Goal: Transaction & Acquisition: Purchase product/service

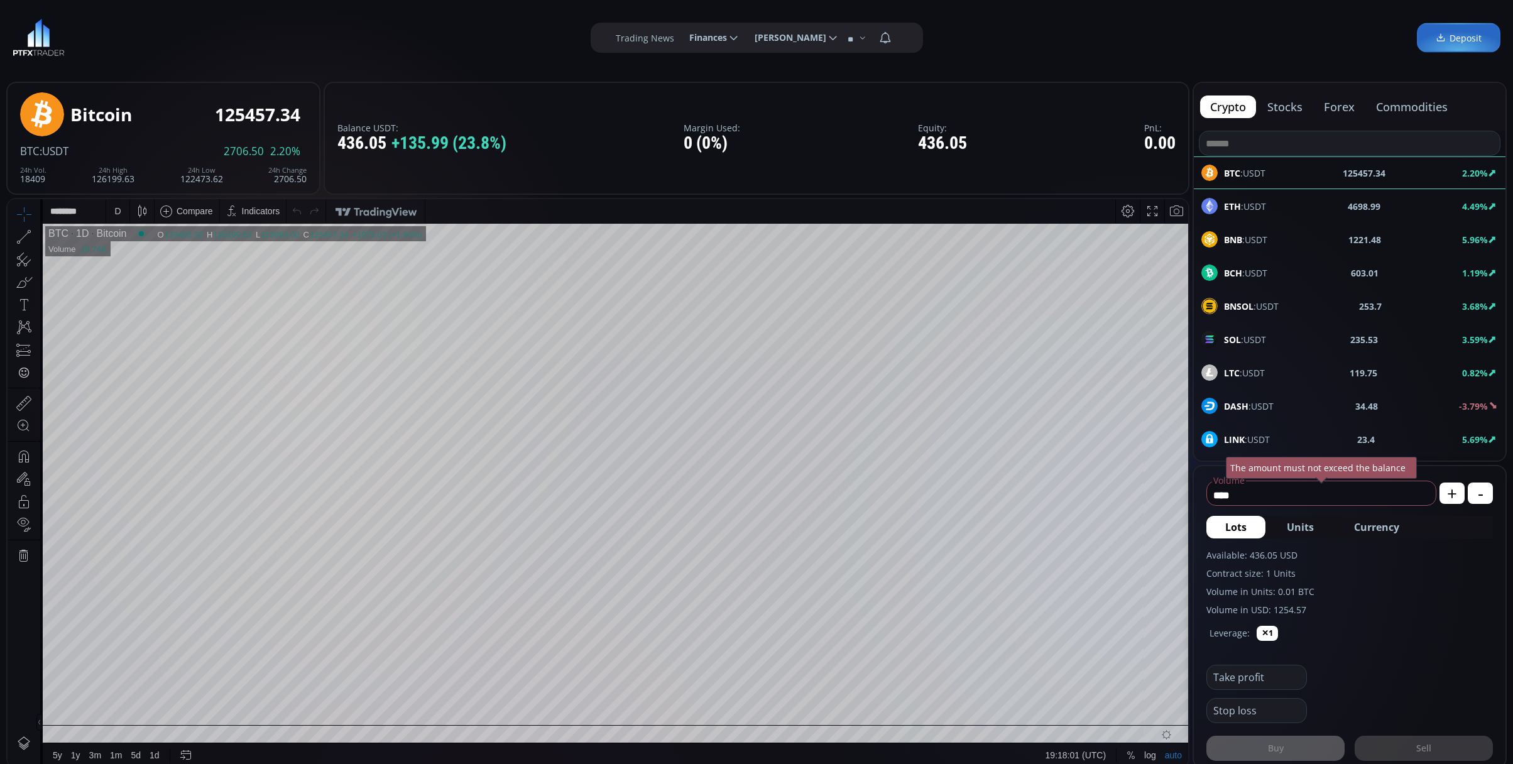
scroll to position [251, 0]
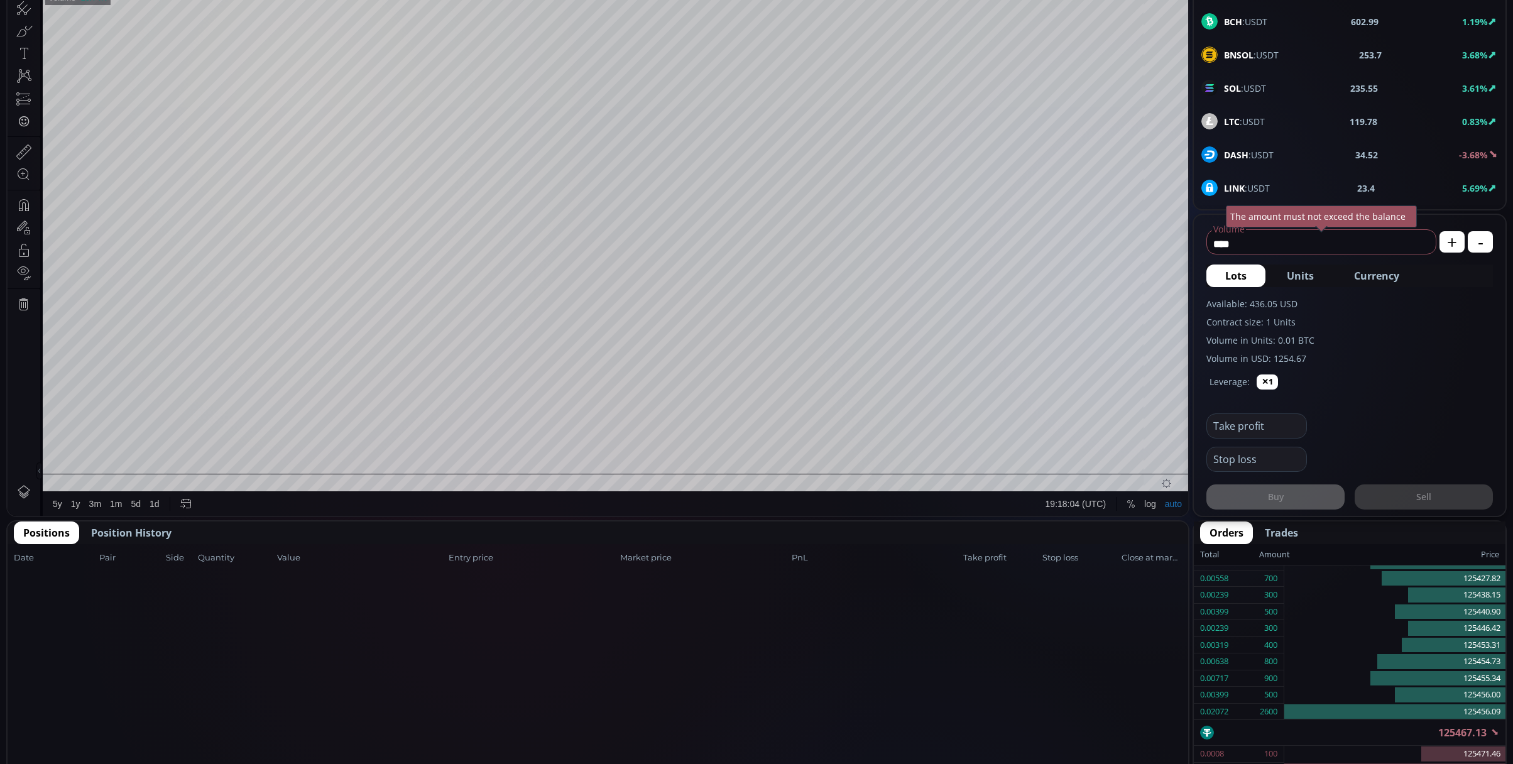
click at [1391, 270] on span "Currency" at bounding box center [1376, 275] width 45 height 15
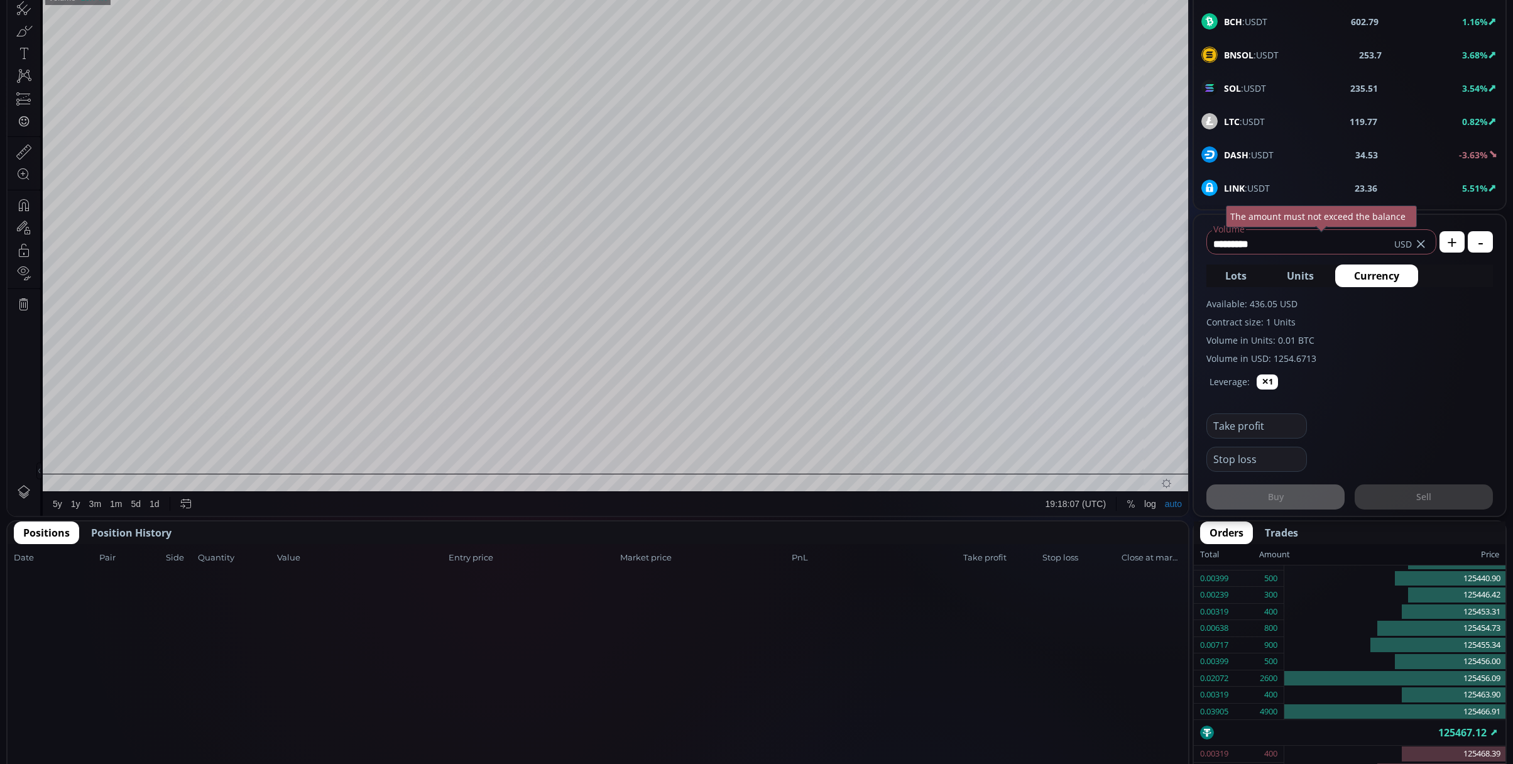
scroll to position [0, 0]
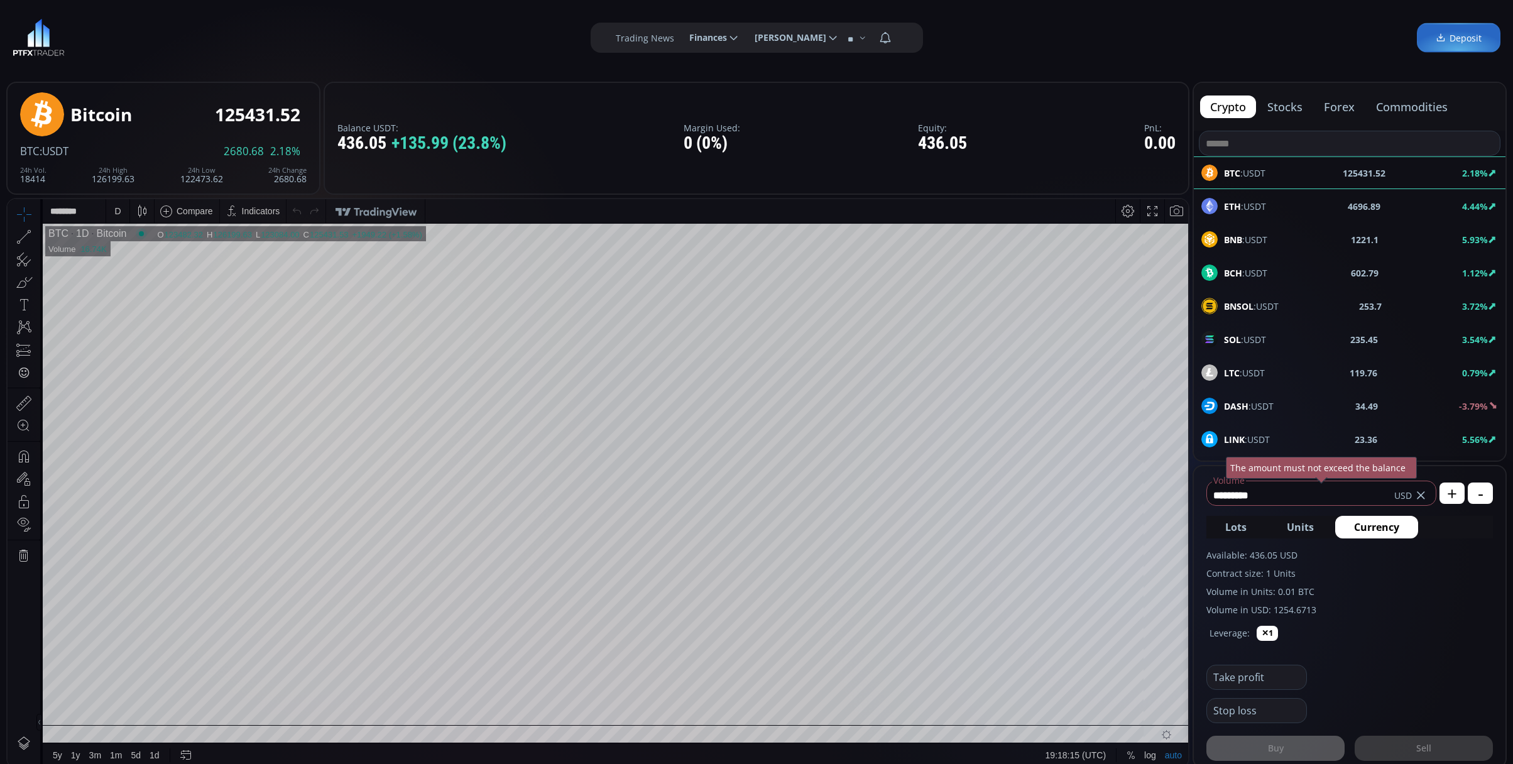
click at [1261, 429] on div "LINK :USDT 23.36 5.56%" at bounding box center [1350, 439] width 312 height 33
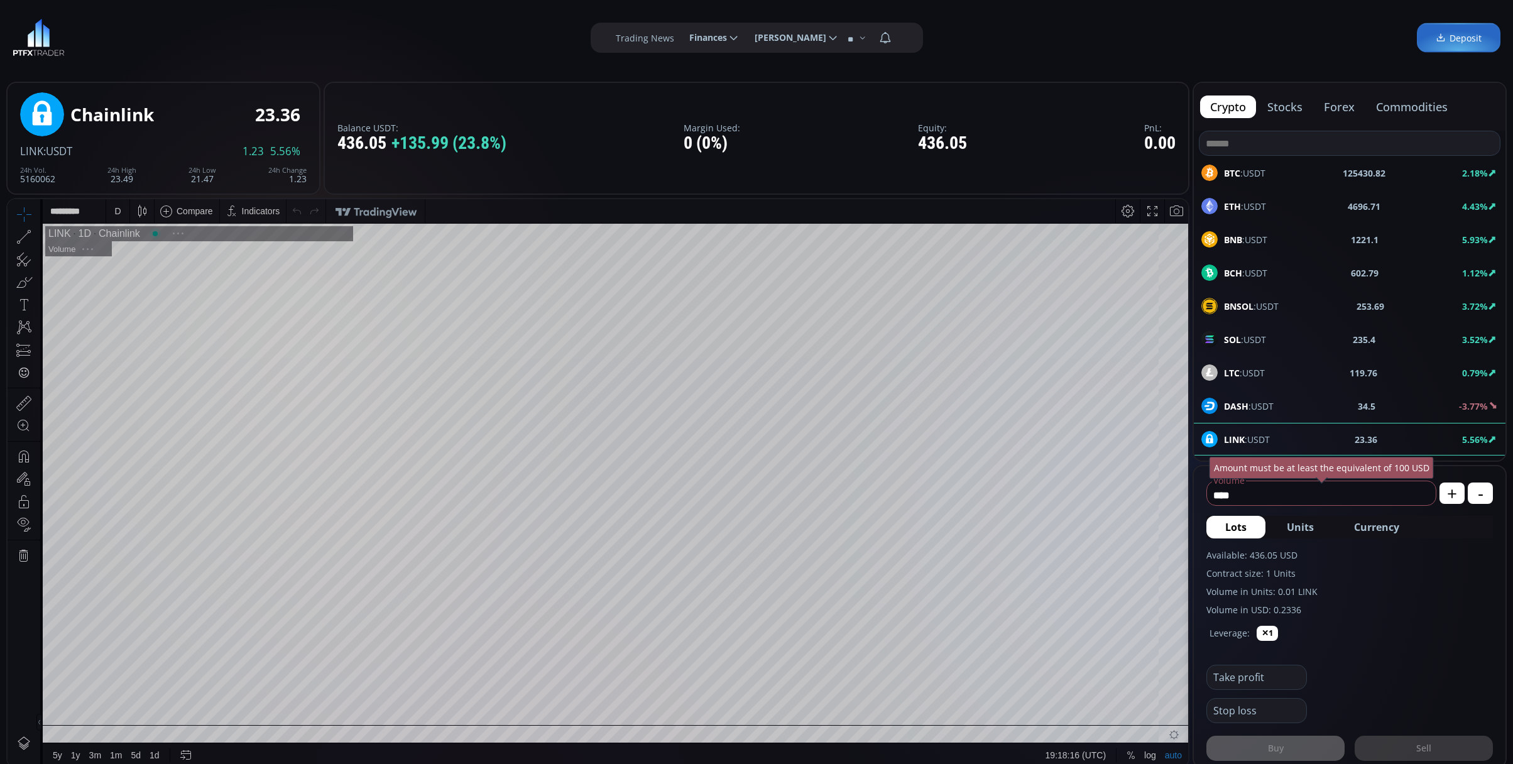
click at [1384, 529] on span "Currency" at bounding box center [1376, 527] width 45 height 15
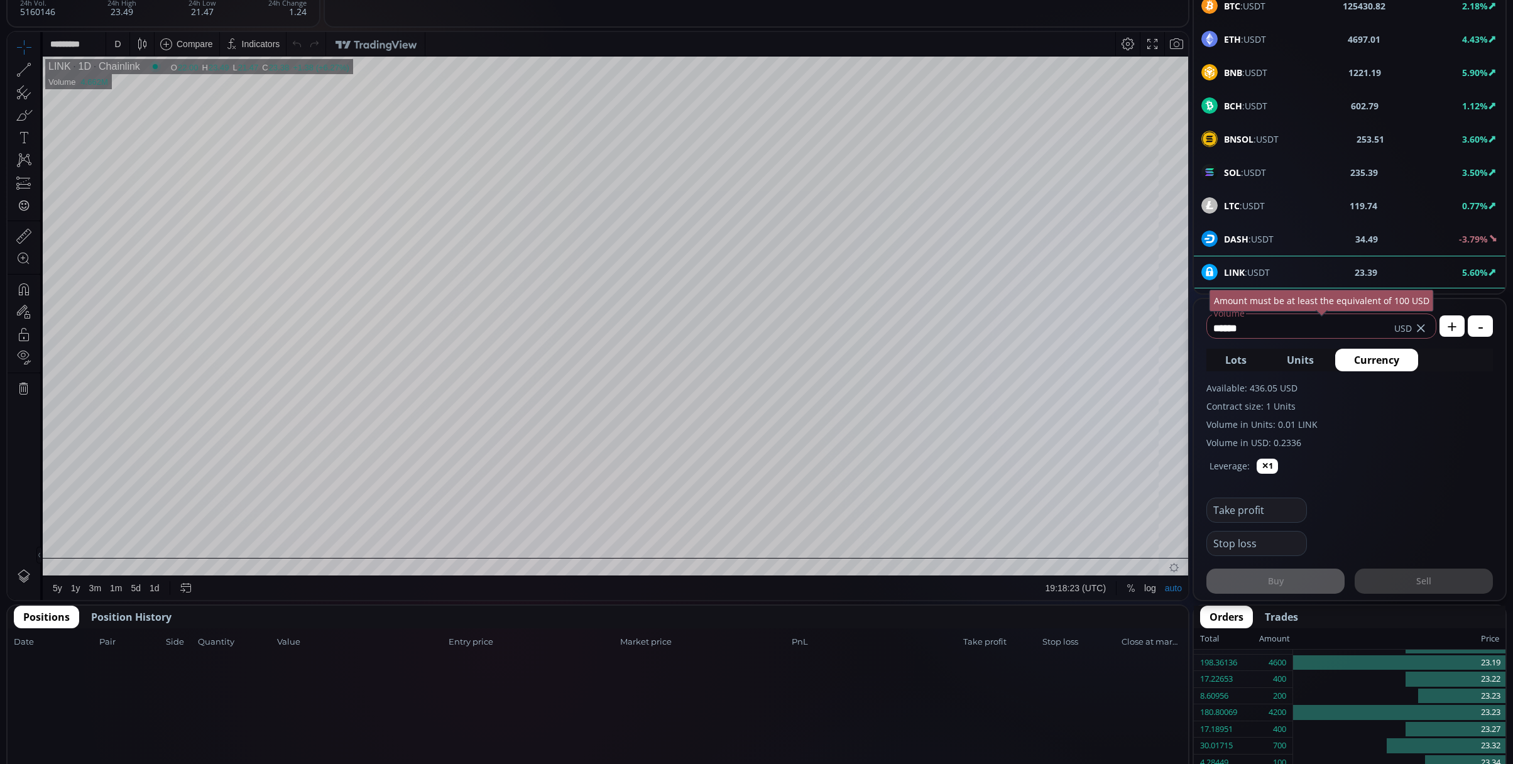
click at [139, 611] on span "Position History" at bounding box center [131, 617] width 80 height 15
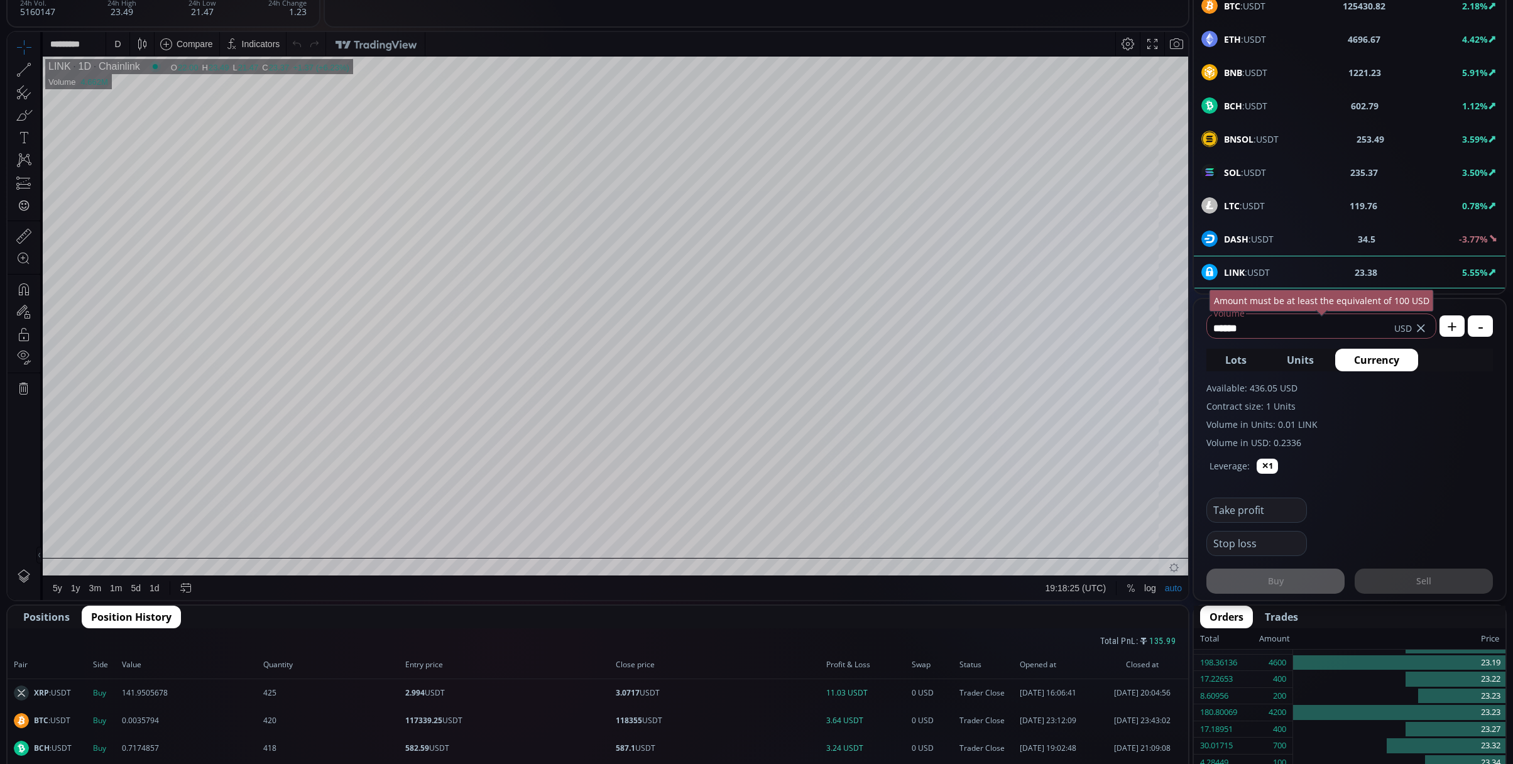
click at [47, 618] on span "Positions" at bounding box center [46, 617] width 47 height 15
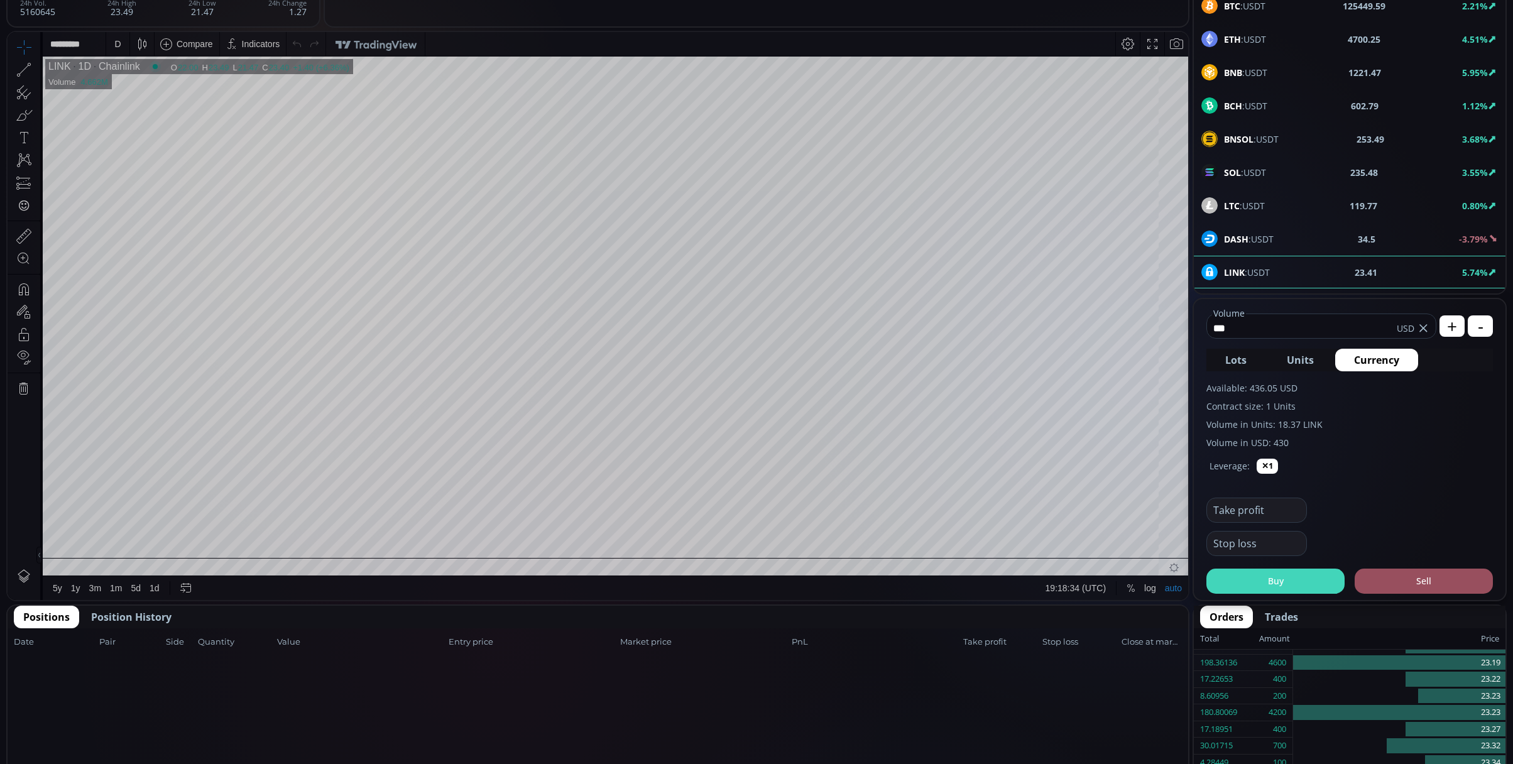
type input "***"
click at [1327, 578] on button "Buy" at bounding box center [1276, 581] width 138 height 25
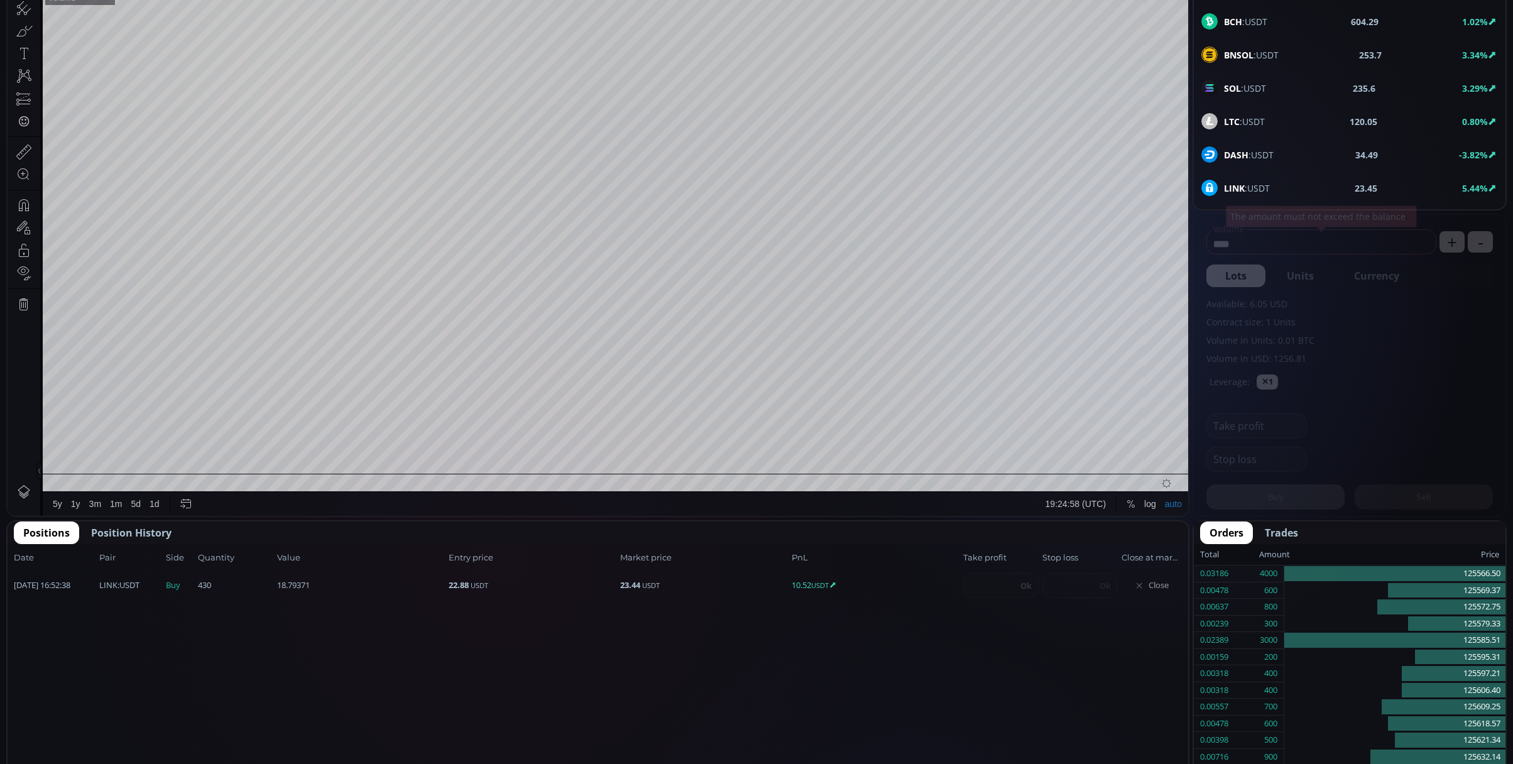
scroll to position [262, 0]
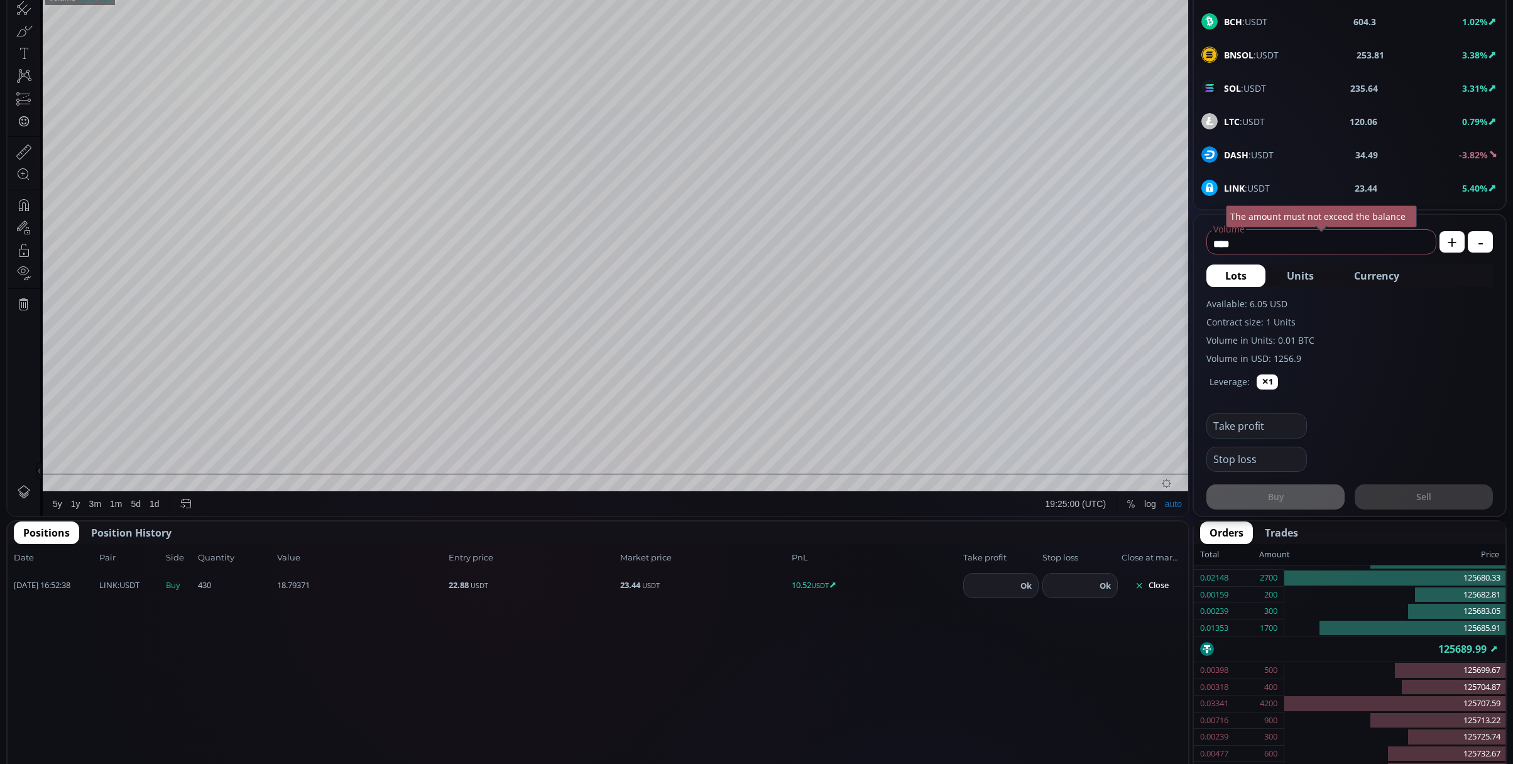
click at [1164, 581] on button "Close" at bounding box center [1152, 586] width 60 height 20
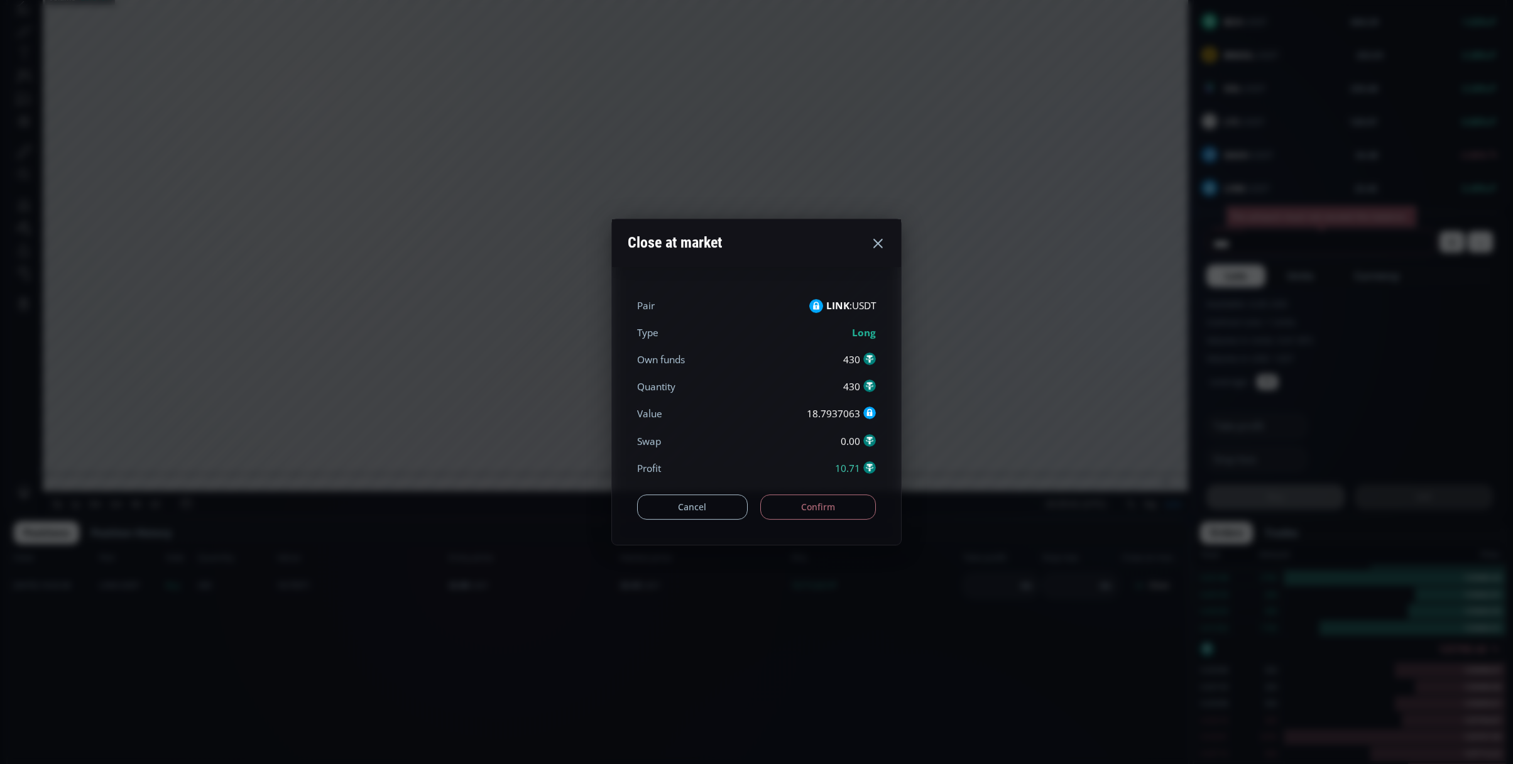
click at [827, 508] on button "Confirm" at bounding box center [818, 507] width 116 height 25
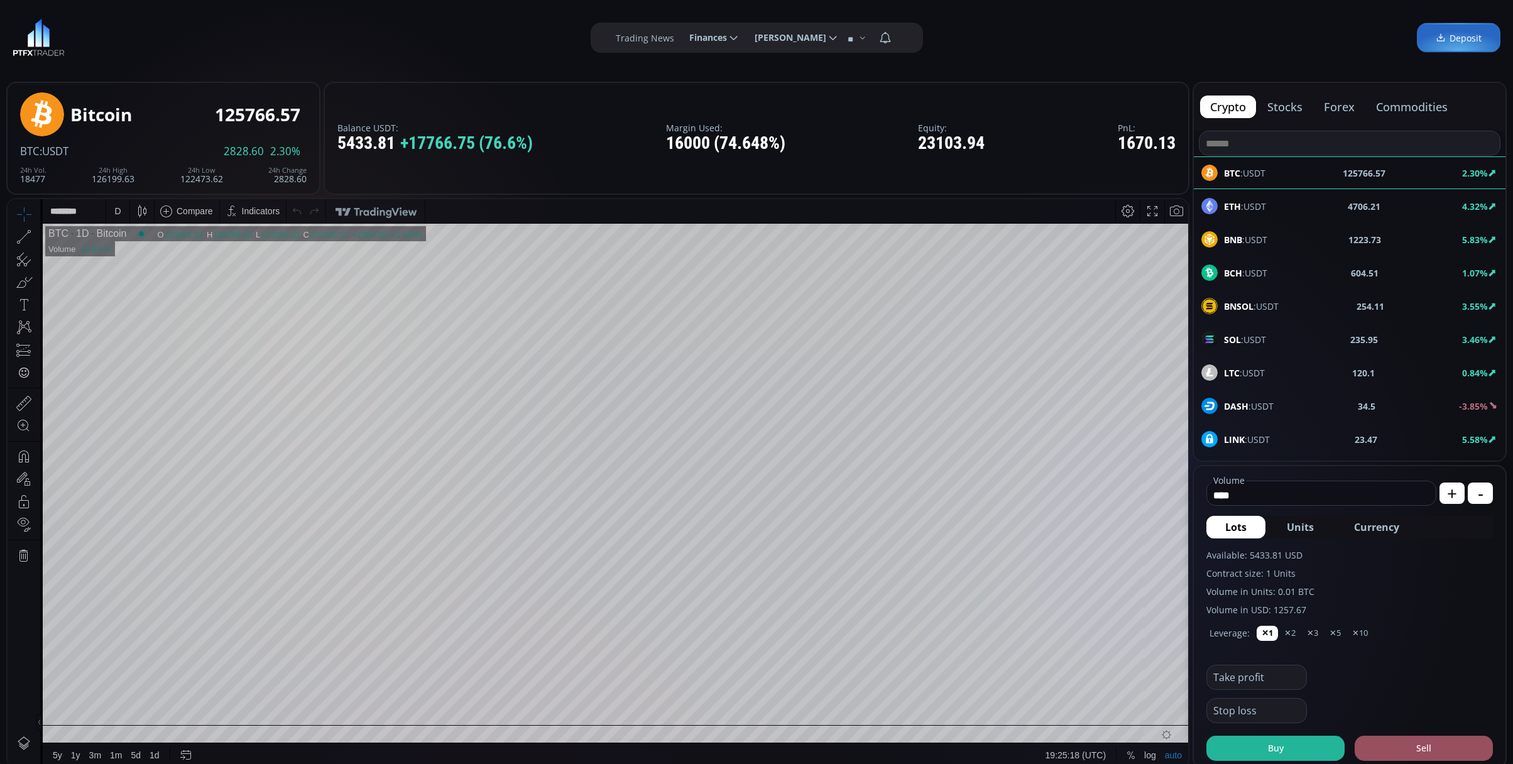
click at [1259, 430] on div "LINK :USDT 23.47 5.58%" at bounding box center [1350, 439] width 312 height 33
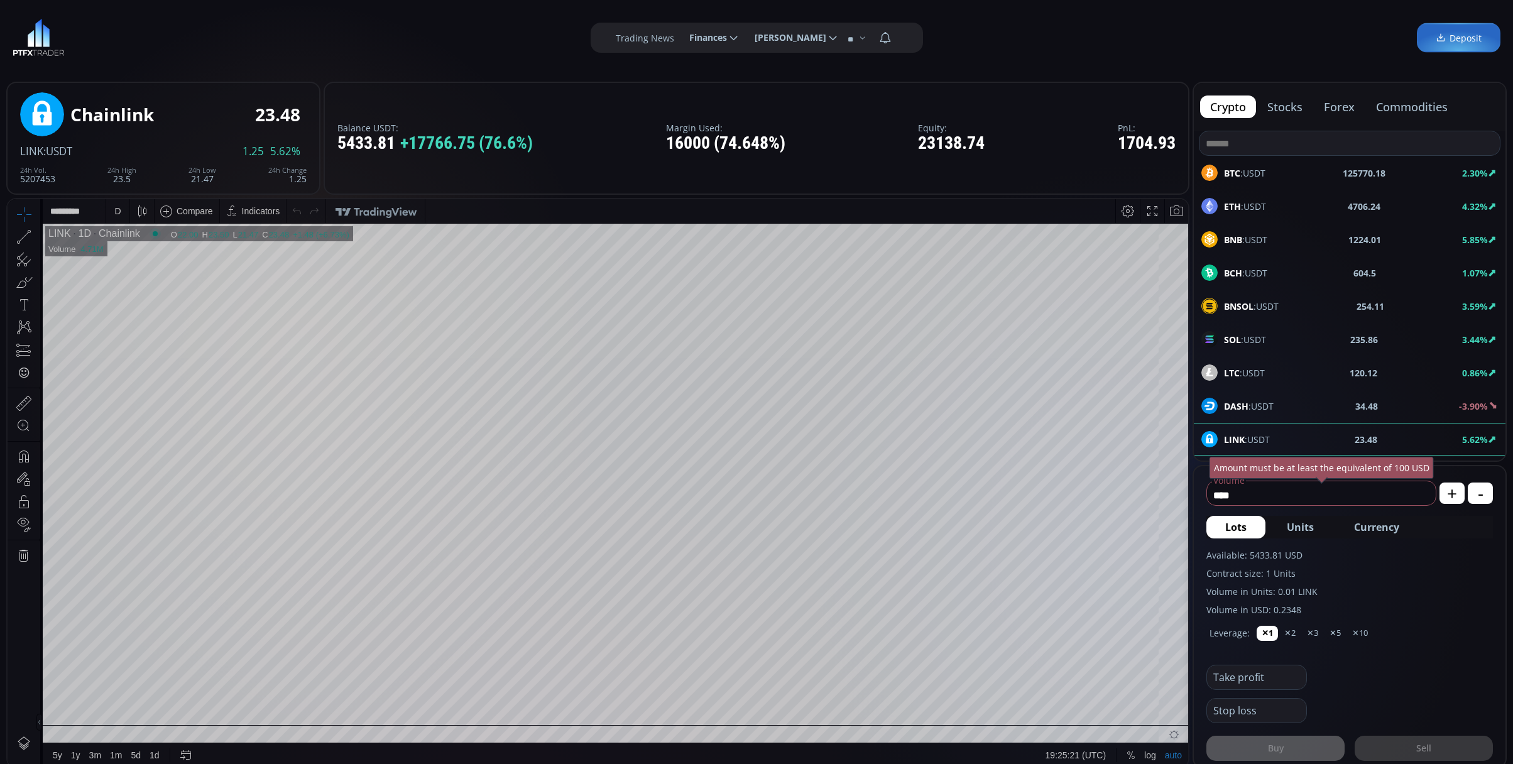
click at [123, 203] on div "D" at bounding box center [117, 211] width 11 height 24
click at [150, 254] on div "1 minute" at bounding box center [149, 257] width 77 height 10
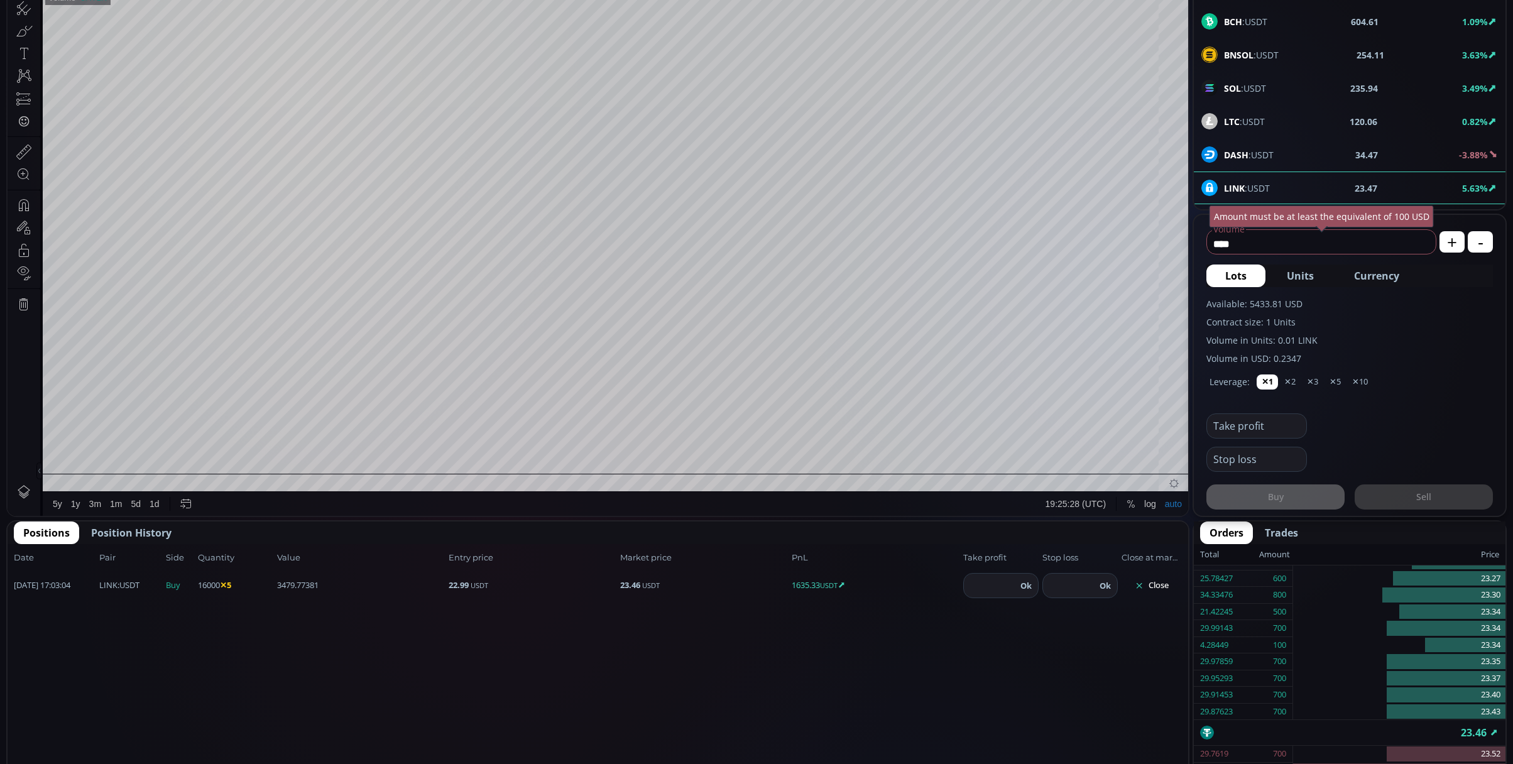
click at [1167, 587] on button "Close" at bounding box center [1152, 586] width 60 height 20
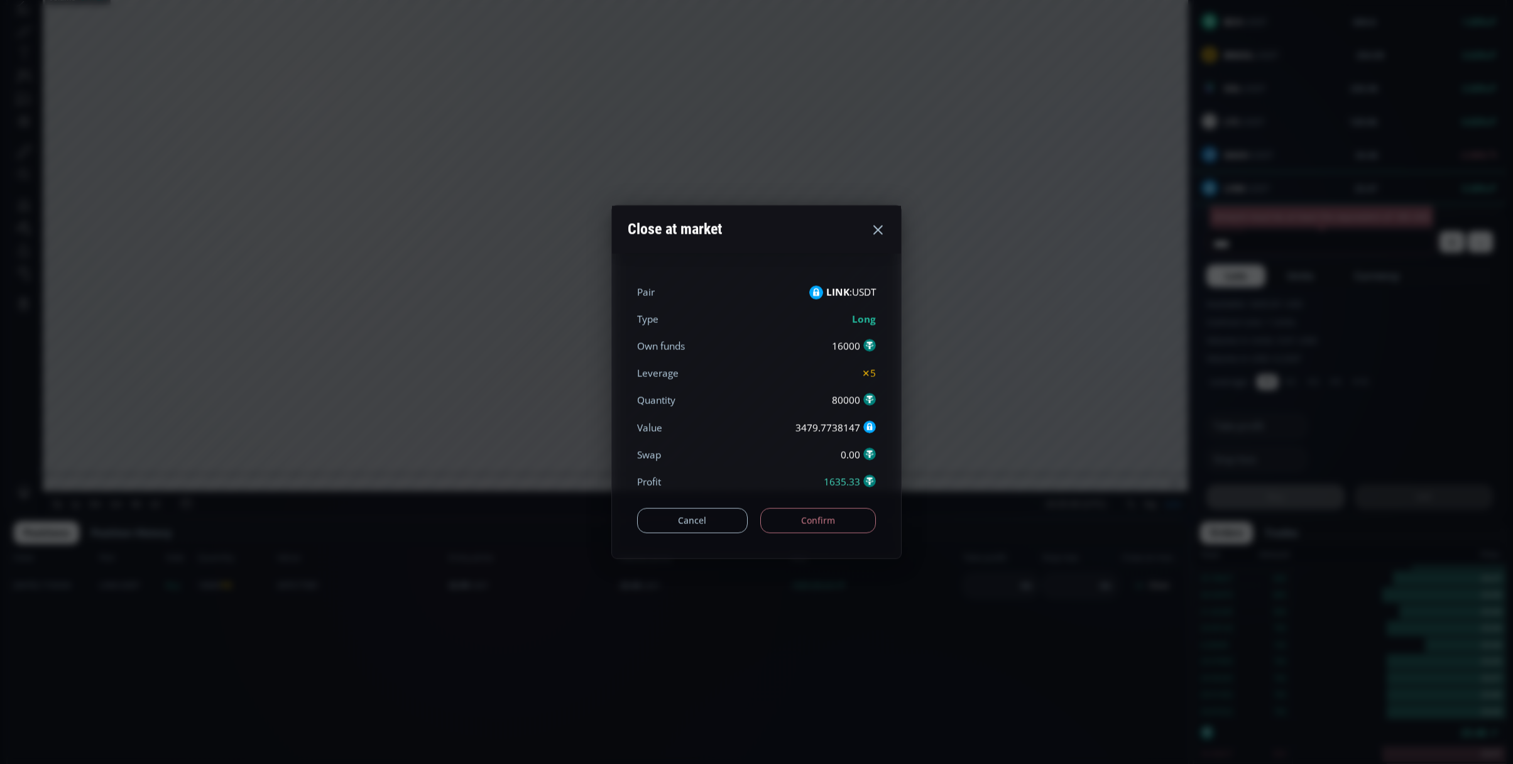
click at [808, 513] on button "Confirm" at bounding box center [818, 520] width 116 height 25
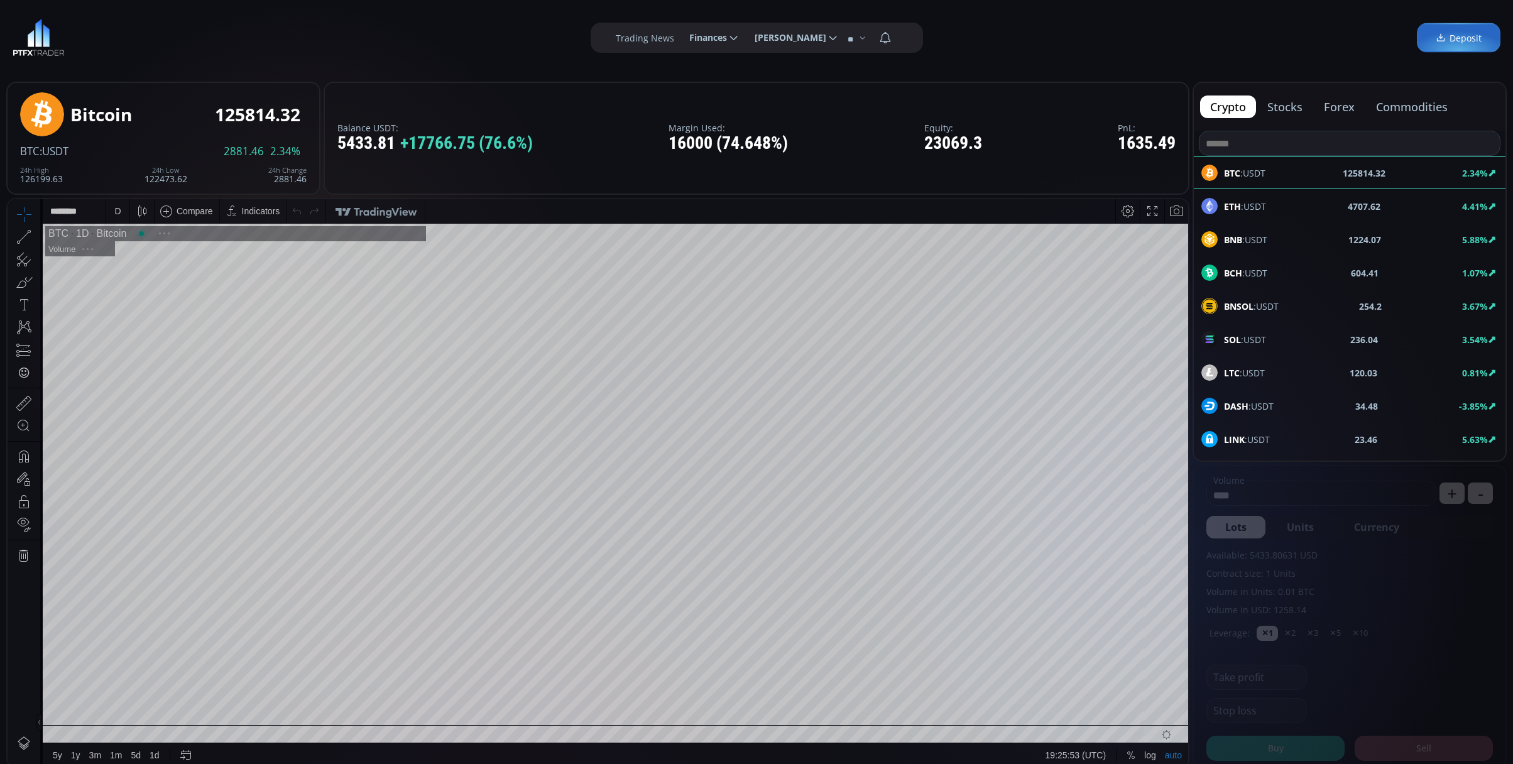
scroll to position [178, 0]
click at [1271, 435] on div "LINK :USDT 23.45 5.58%" at bounding box center [1350, 439] width 297 height 16
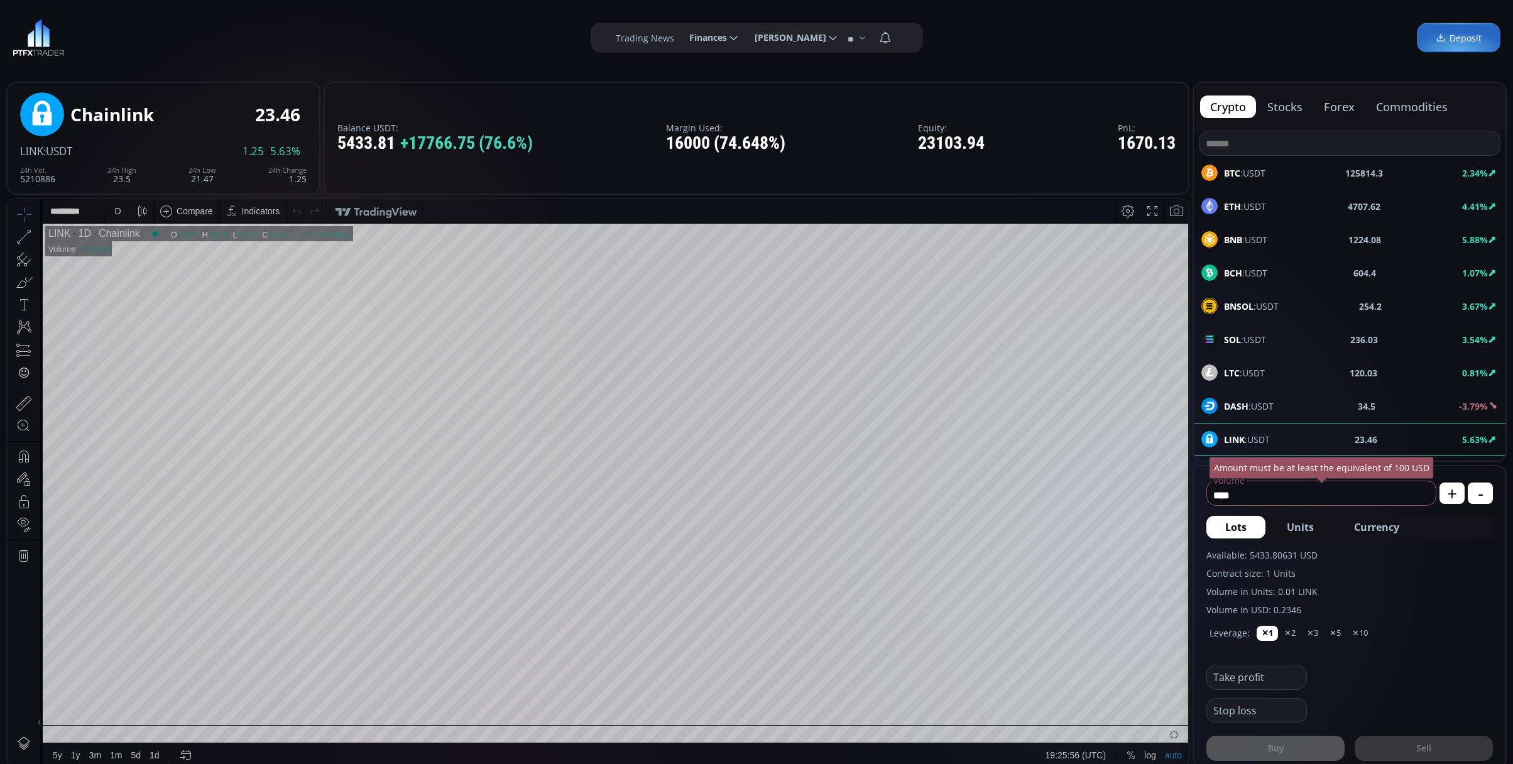
click at [115, 209] on div "D" at bounding box center [117, 211] width 6 height 10
click at [140, 261] on div "1 minute" at bounding box center [131, 257] width 34 height 10
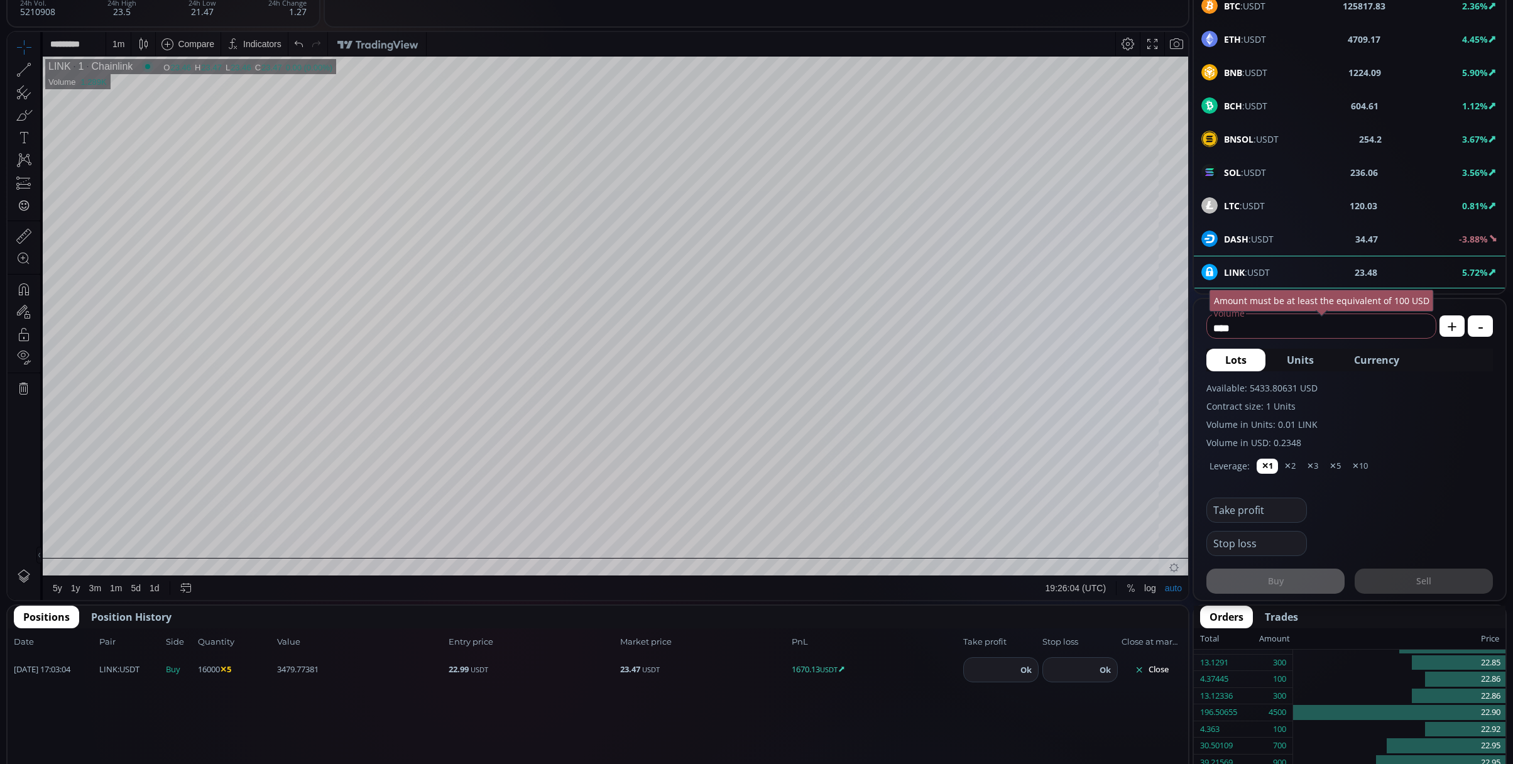
scroll to position [335, 0]
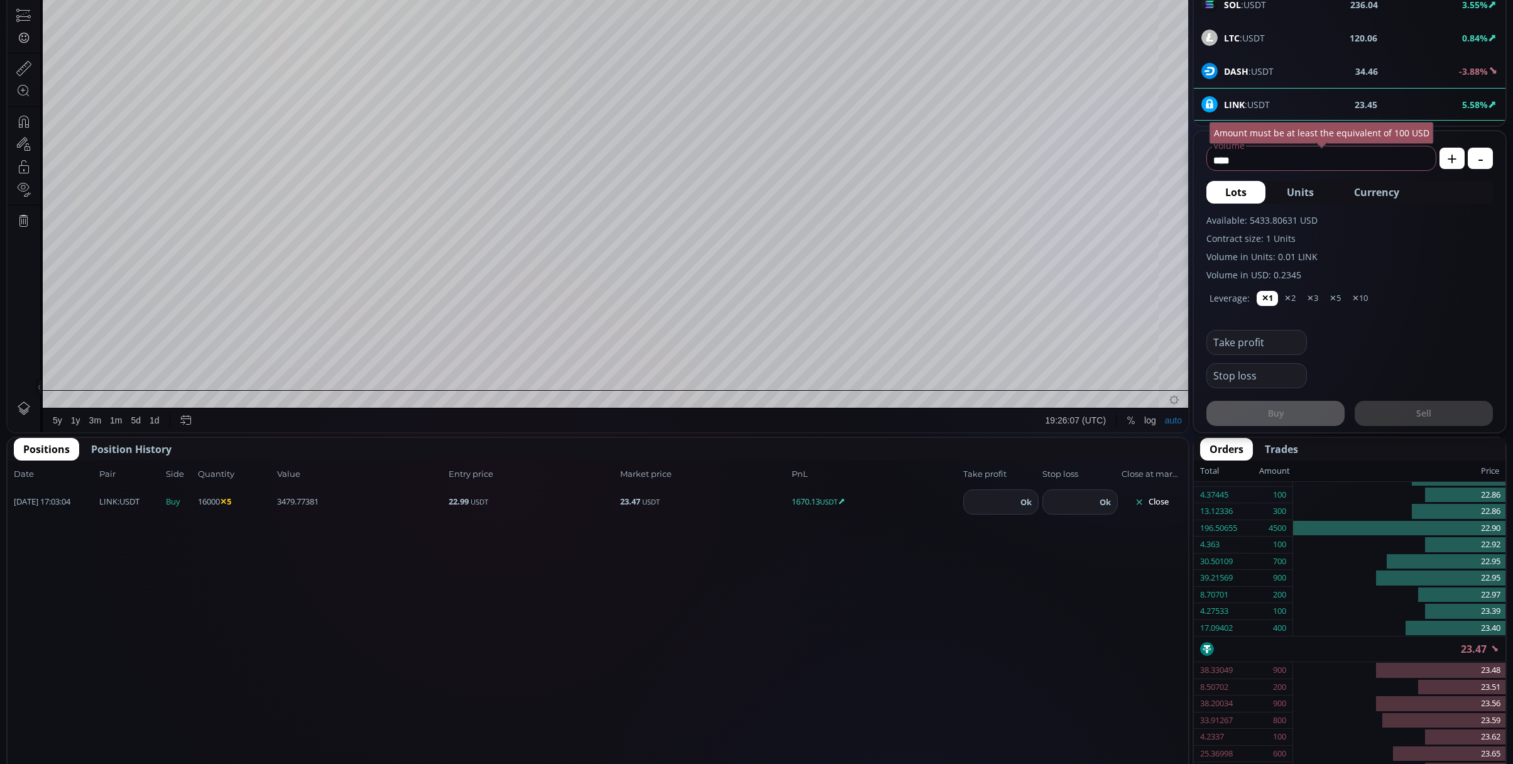
click at [1157, 498] on button "Close" at bounding box center [1152, 502] width 60 height 20
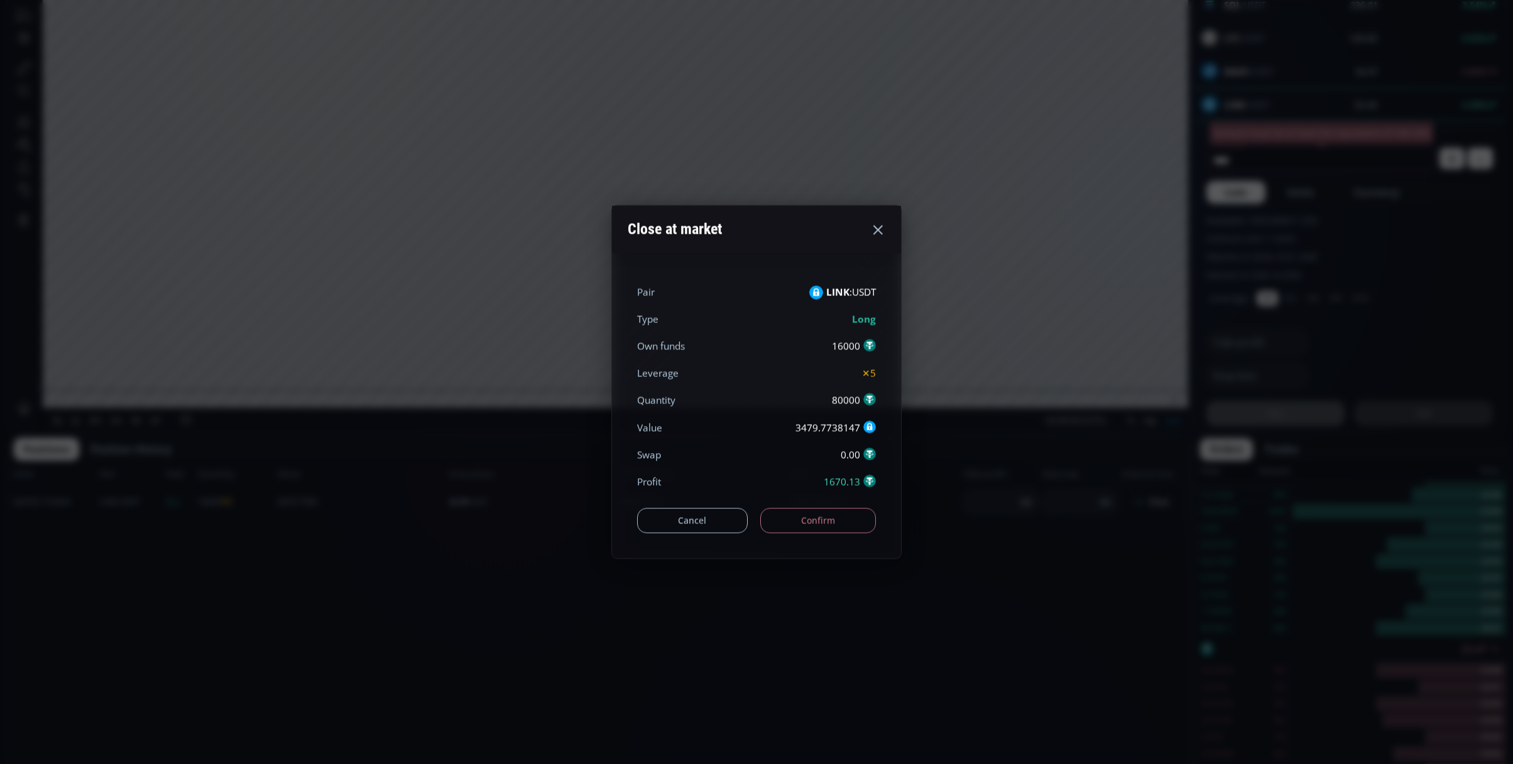
click at [830, 515] on button "Confirm" at bounding box center [818, 520] width 116 height 25
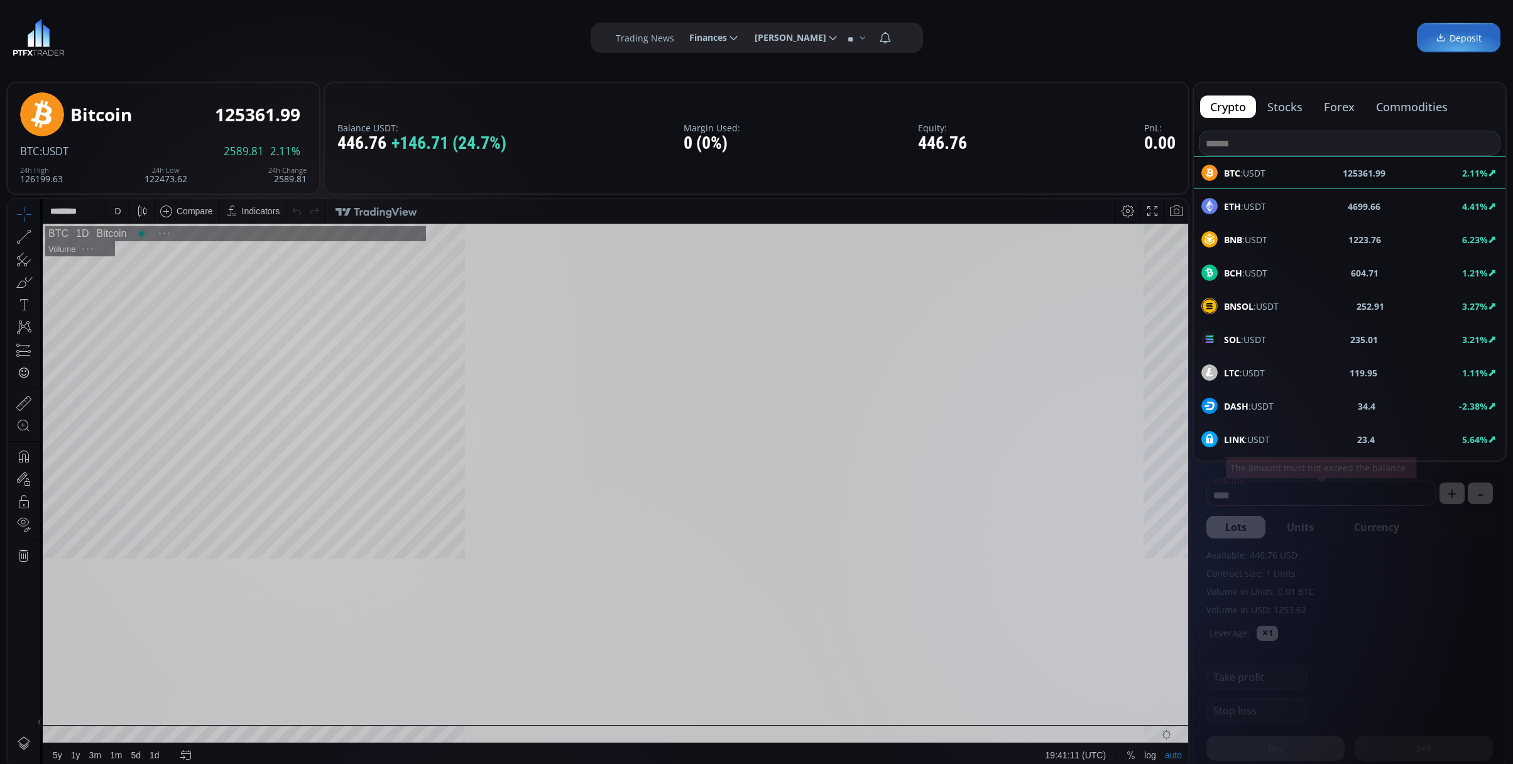
scroll to position [178, 0]
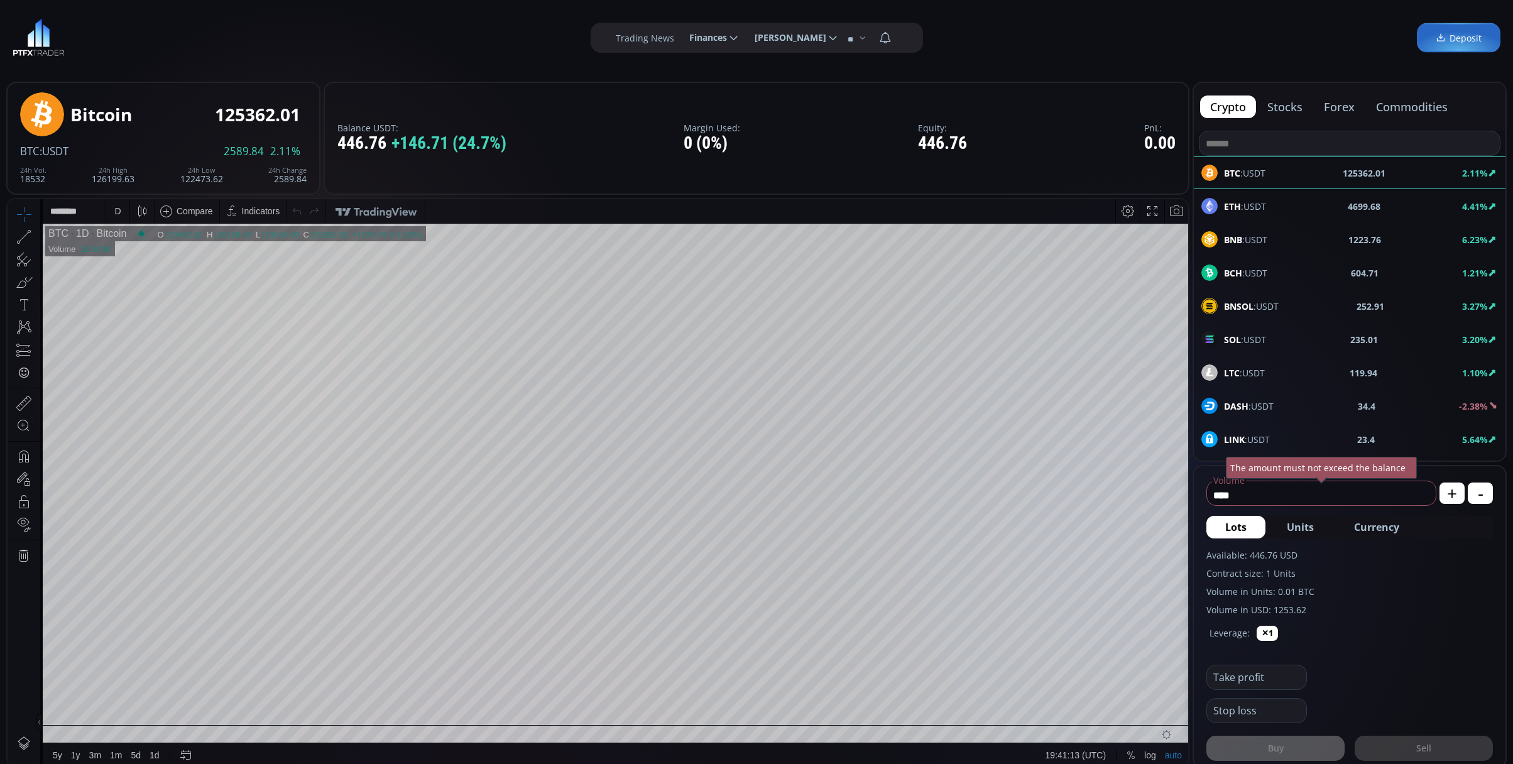
click at [1272, 441] on div "LINK :USDT 23.4 5.64%" at bounding box center [1350, 439] width 297 height 16
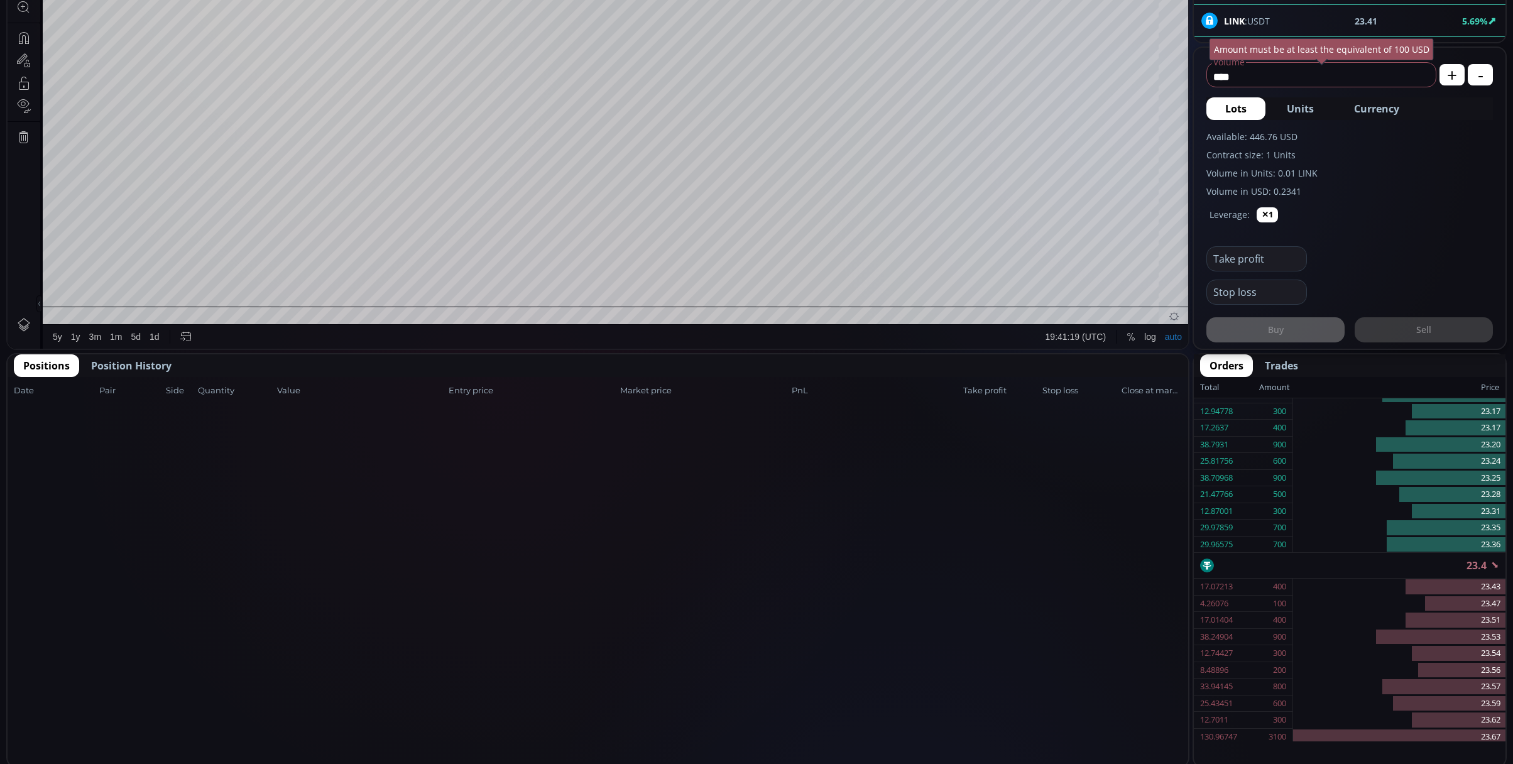
scroll to position [167, 0]
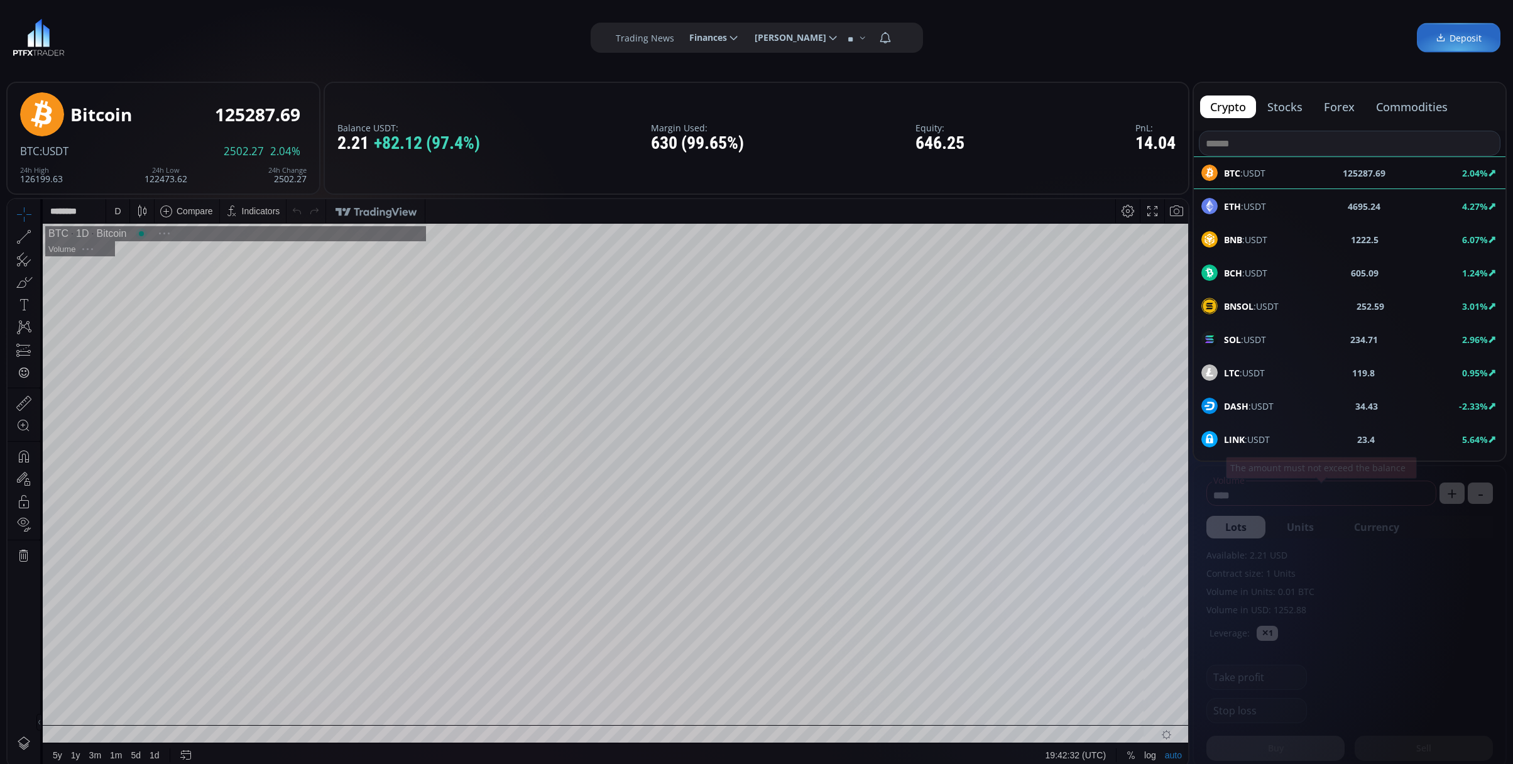
scroll to position [178, 0]
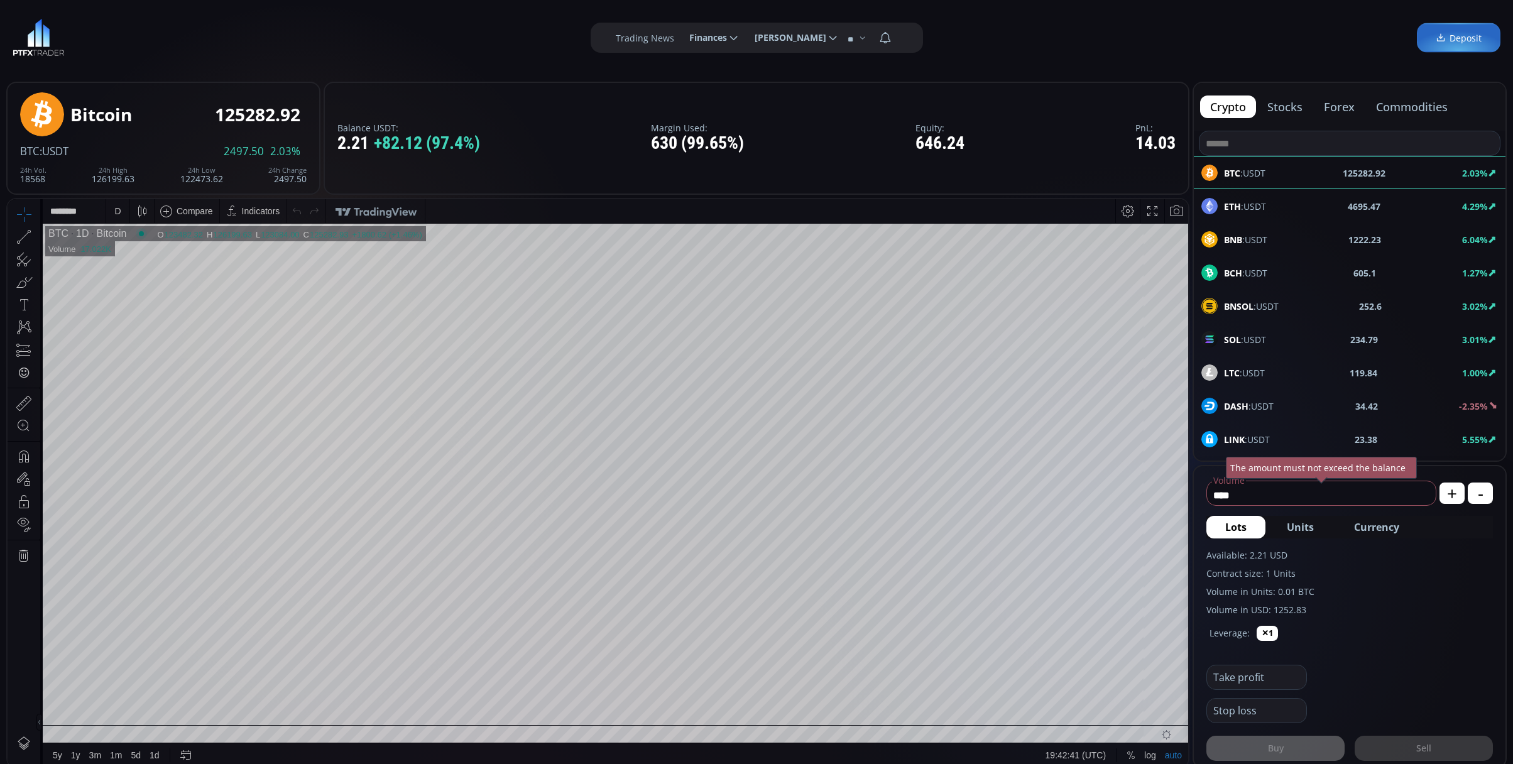
click at [1252, 430] on div "LINK :USDT 23.38 5.55%" at bounding box center [1350, 439] width 312 height 33
click at [123, 216] on div "D" at bounding box center [117, 211] width 23 height 24
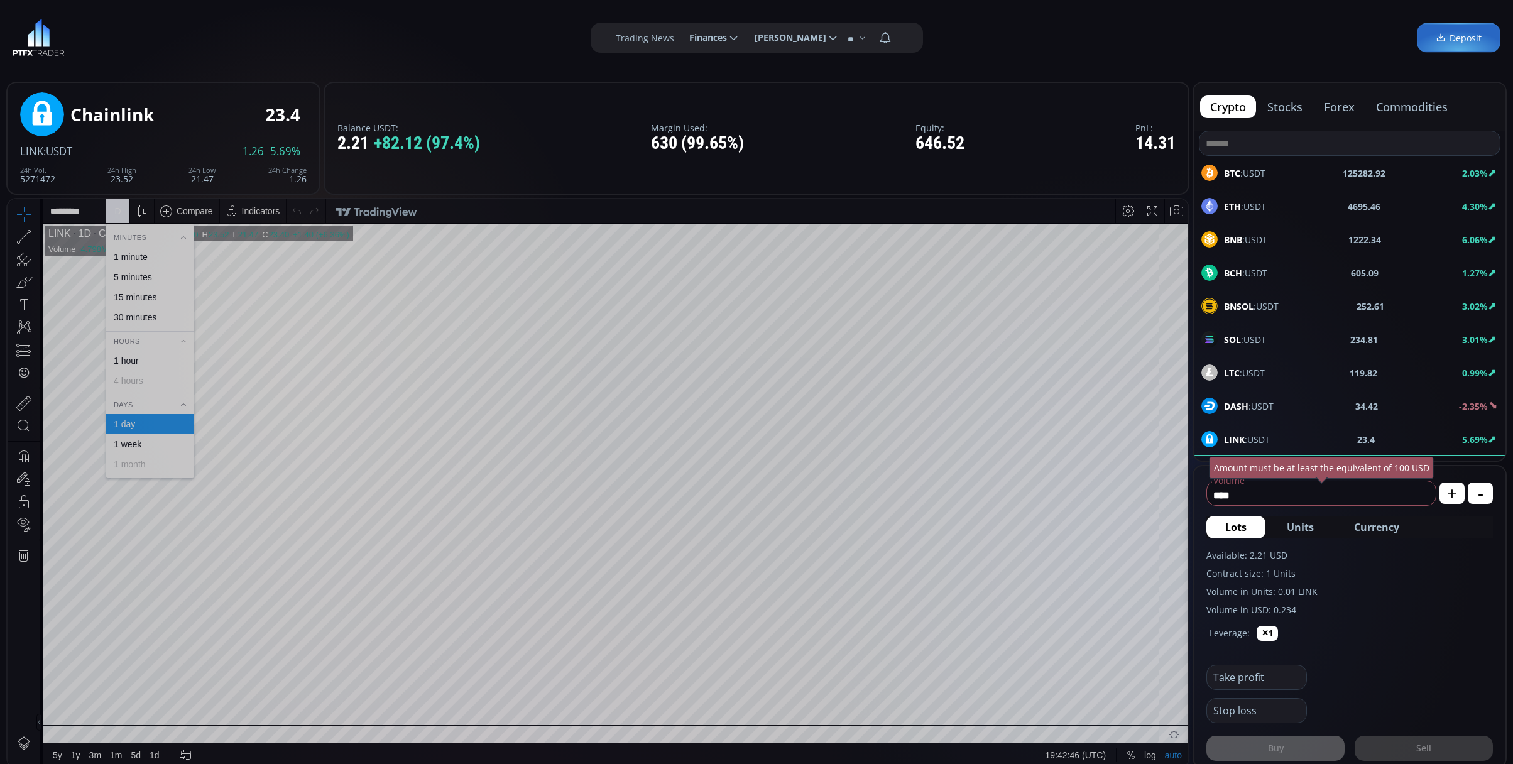
click at [165, 359] on div "1 hour" at bounding box center [149, 361] width 77 height 10
click at [114, 211] on div "1 h" at bounding box center [118, 211] width 10 height 10
click at [158, 324] on div "30 minutes" at bounding box center [150, 317] width 88 height 20
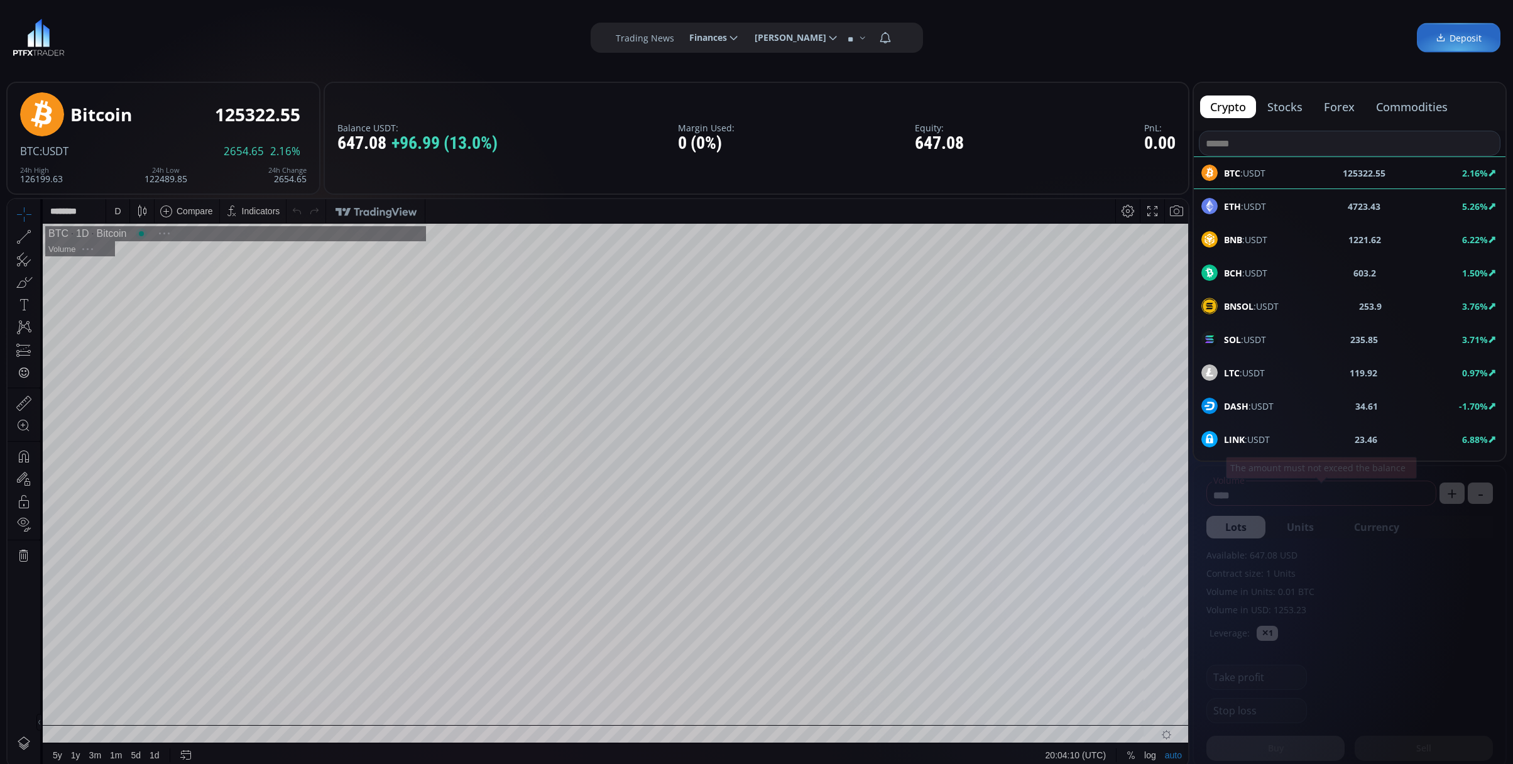
scroll to position [178, 0]
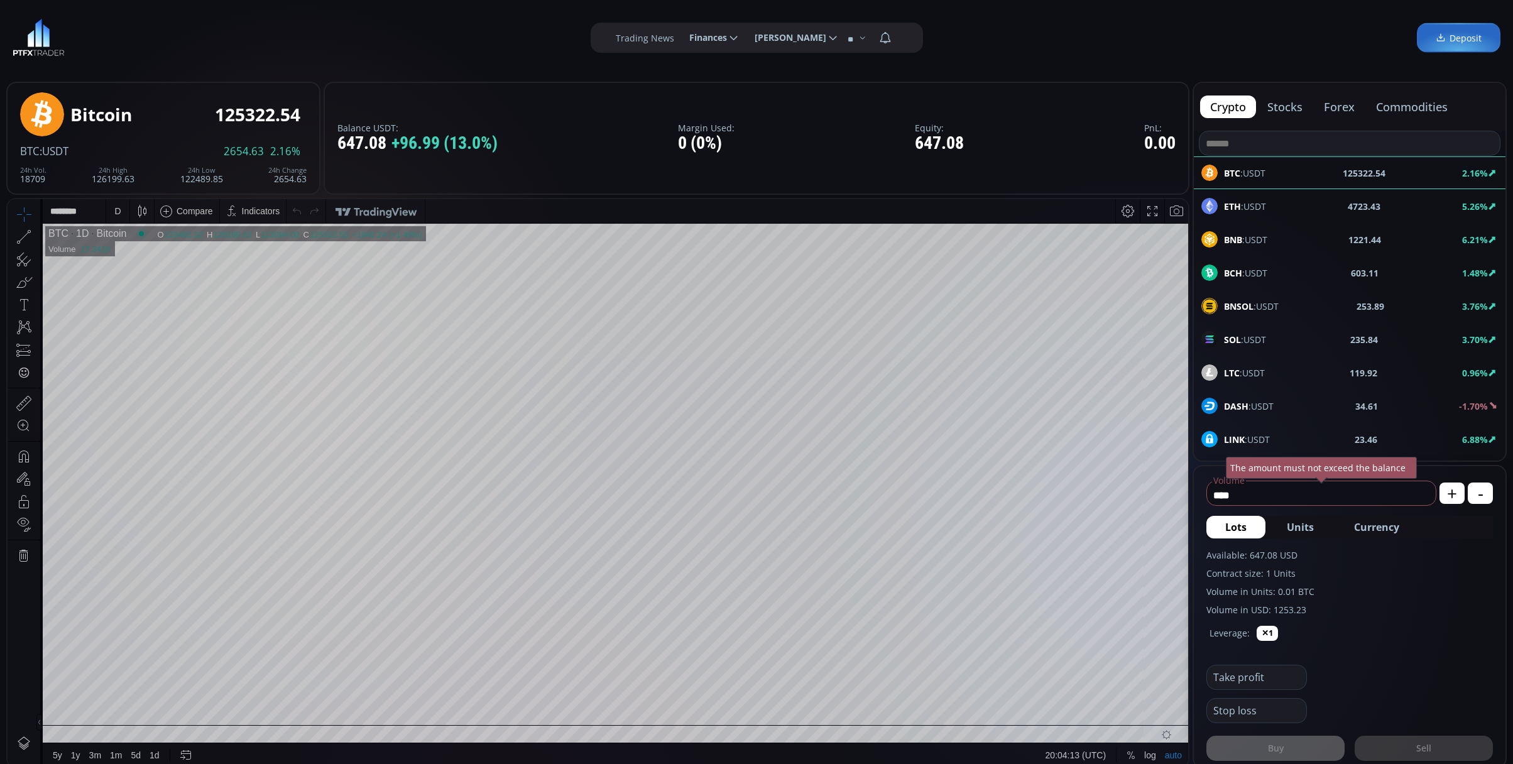
click at [111, 200] on div "D" at bounding box center [117, 211] width 23 height 24
click at [157, 310] on div "30 minutes" at bounding box center [150, 317] width 88 height 20
click at [22, 235] on icon at bounding box center [24, 237] width 18 height 18
click at [15, 231] on icon at bounding box center [24, 237] width 18 height 18
click at [318, 33] on div "**********" at bounding box center [756, 37] width 1513 height 75
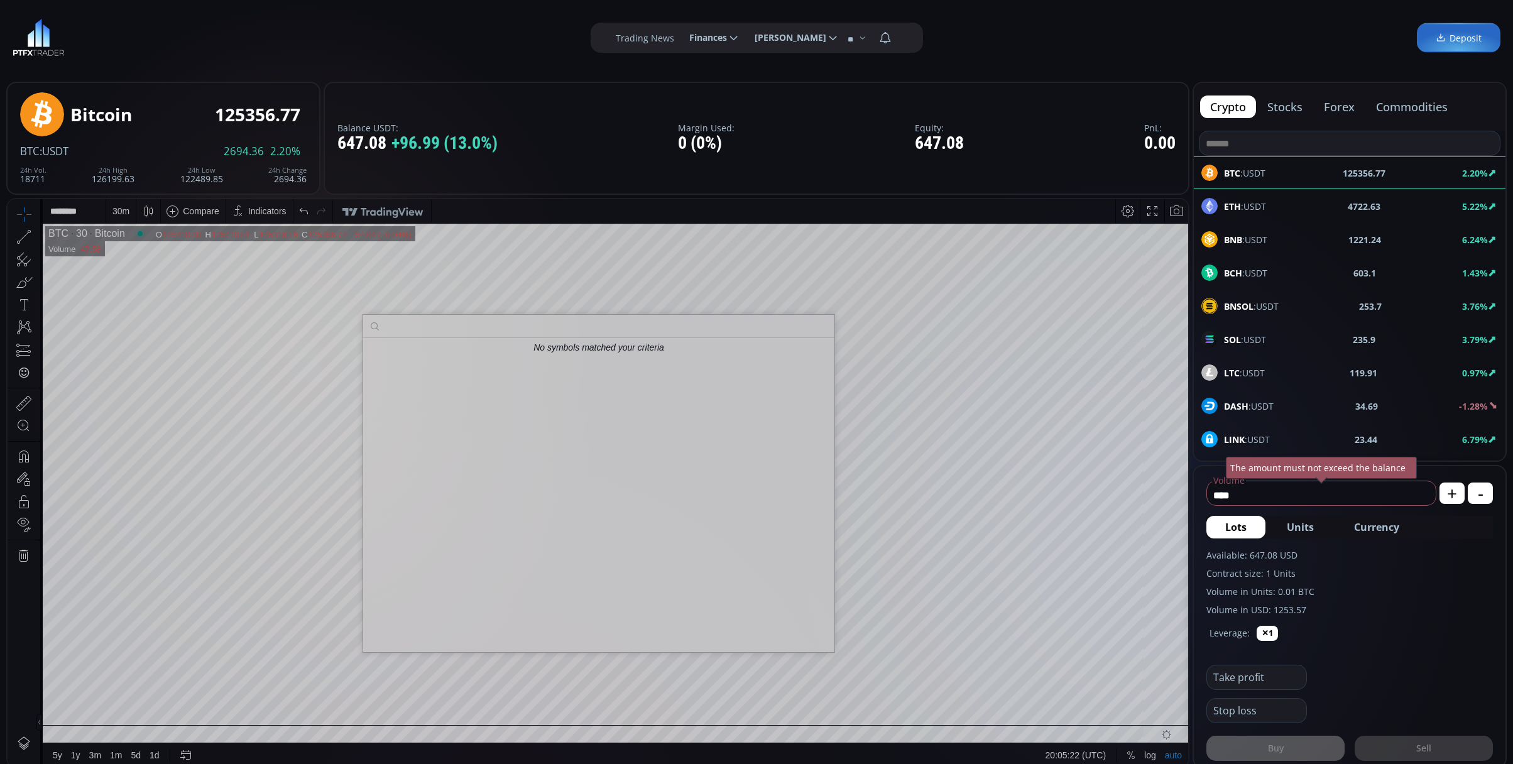
click at [318, 33] on div "**********" at bounding box center [756, 37] width 1513 height 75
click at [700, 334] on input at bounding box center [598, 326] width 471 height 23
click at [1065, 35] on div "**********" at bounding box center [756, 37] width 1513 height 75
click at [583, 358] on div "No symbols matched your criteria" at bounding box center [598, 495] width 471 height 314
click at [597, 1] on div "**********" at bounding box center [756, 37] width 1513 height 75
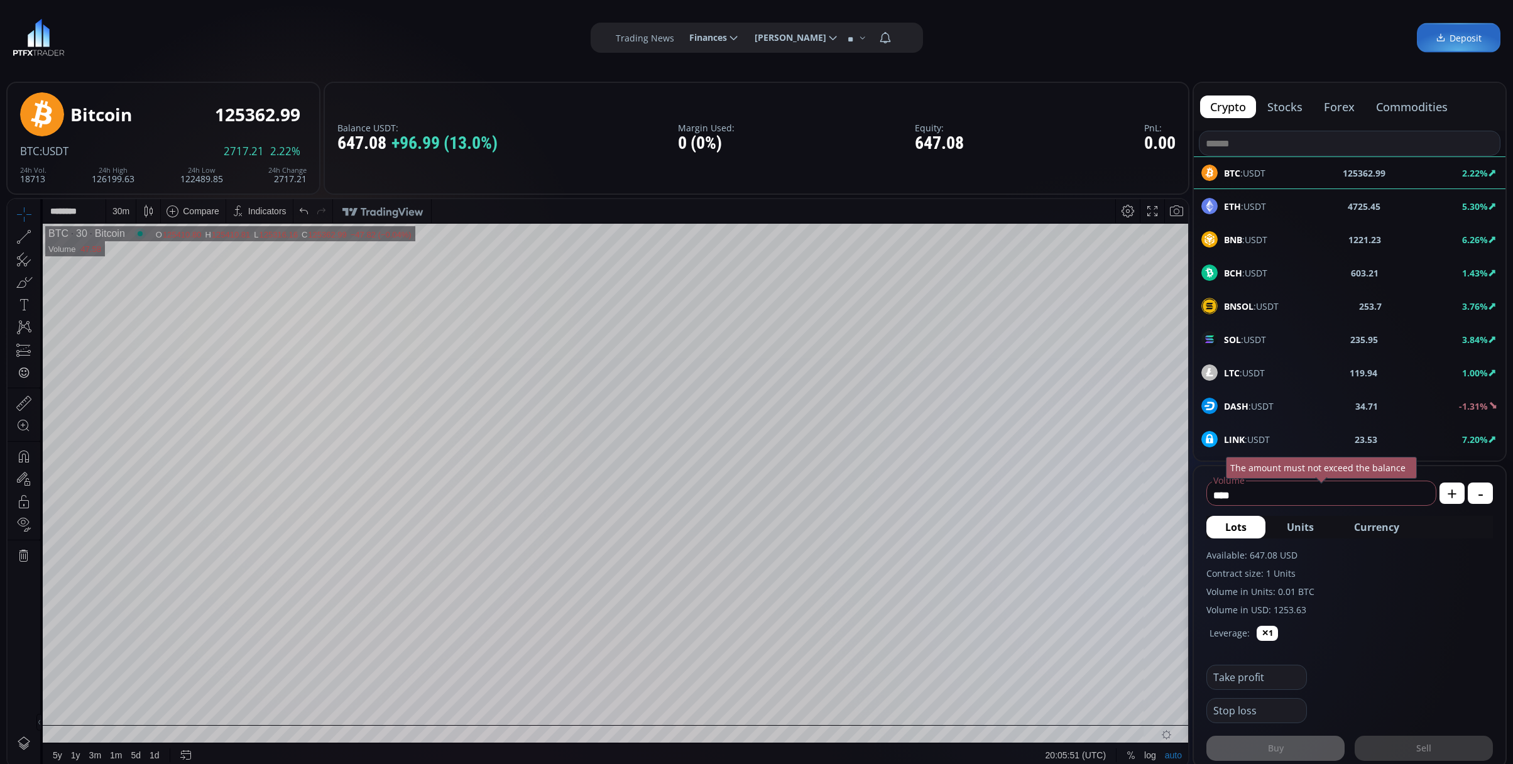
click at [356, 19] on div "**********" at bounding box center [756, 37] width 1513 height 75
click at [353, 41] on div "**********" at bounding box center [756, 37] width 1513 height 75
click at [446, 123] on label "Balance USDT:" at bounding box center [417, 127] width 160 height 9
click at [416, 33] on div "**********" at bounding box center [756, 37] width 1513 height 75
click at [123, 209] on div "30 m" at bounding box center [120, 211] width 17 height 10
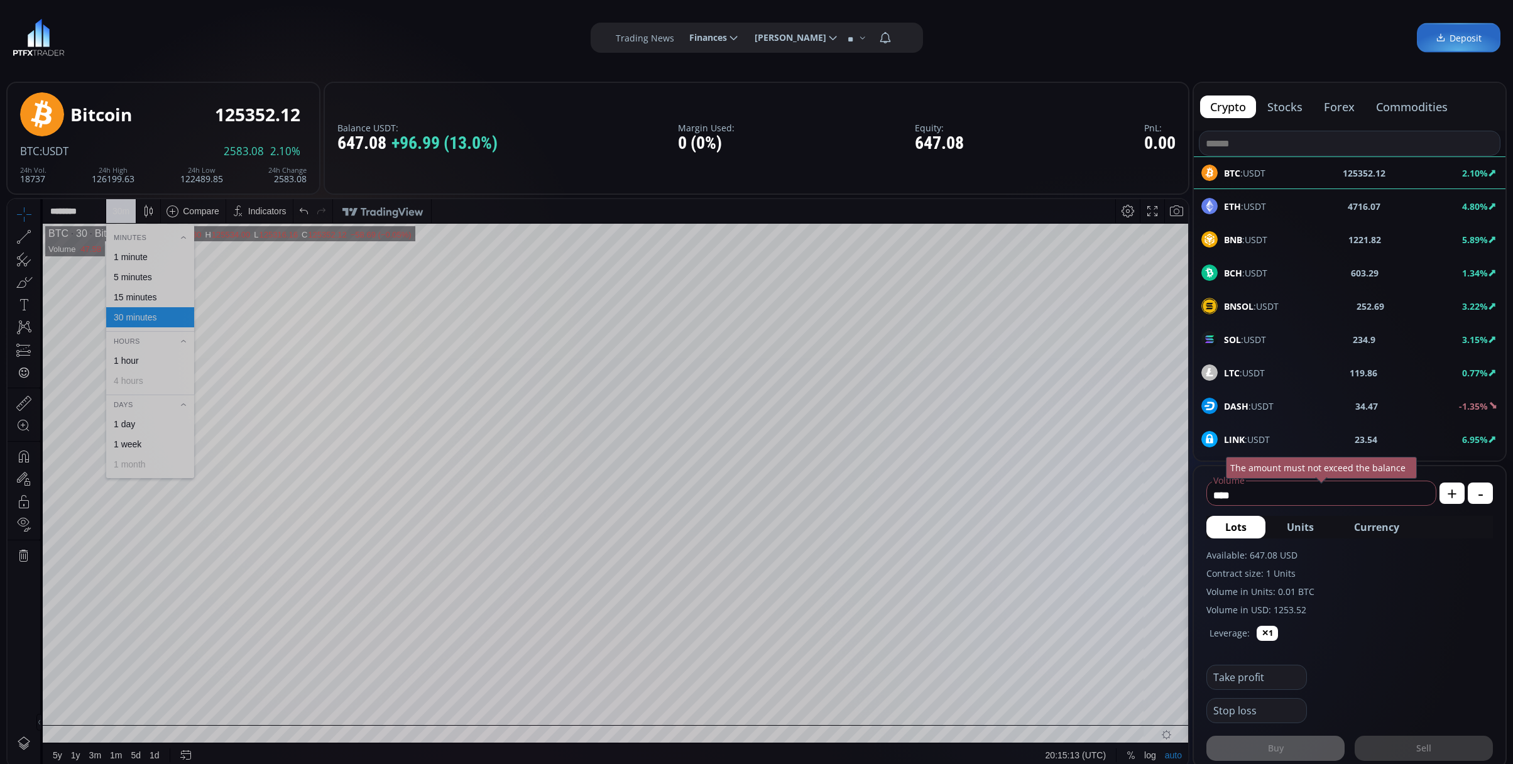
click at [155, 256] on div "1 minute" at bounding box center [149, 257] width 77 height 10
click at [118, 209] on div "1 m" at bounding box center [118, 211] width 12 height 10
click at [148, 293] on div "15 minutes" at bounding box center [135, 297] width 43 height 10
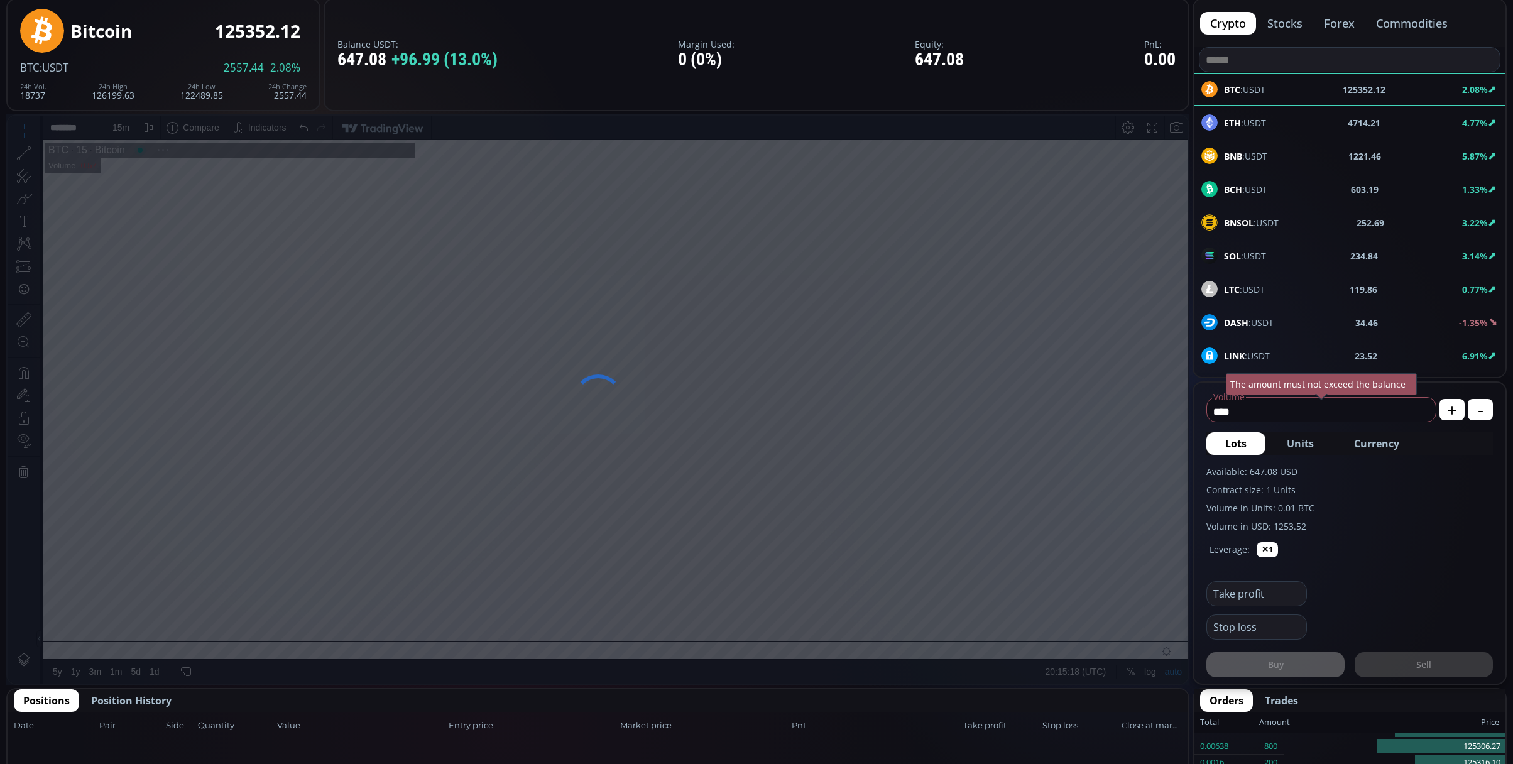
scroll to position [167, 0]
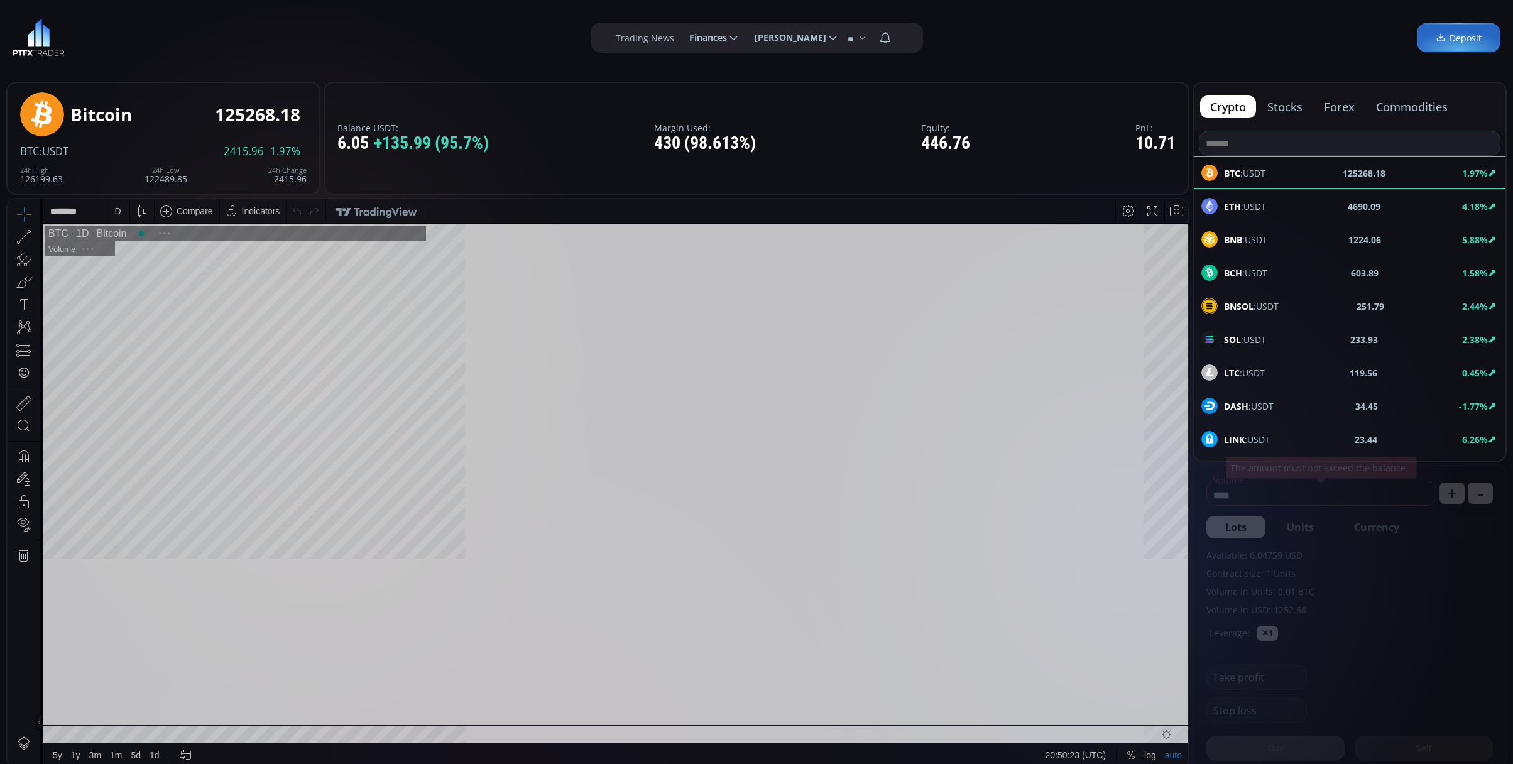
scroll to position [178, 0]
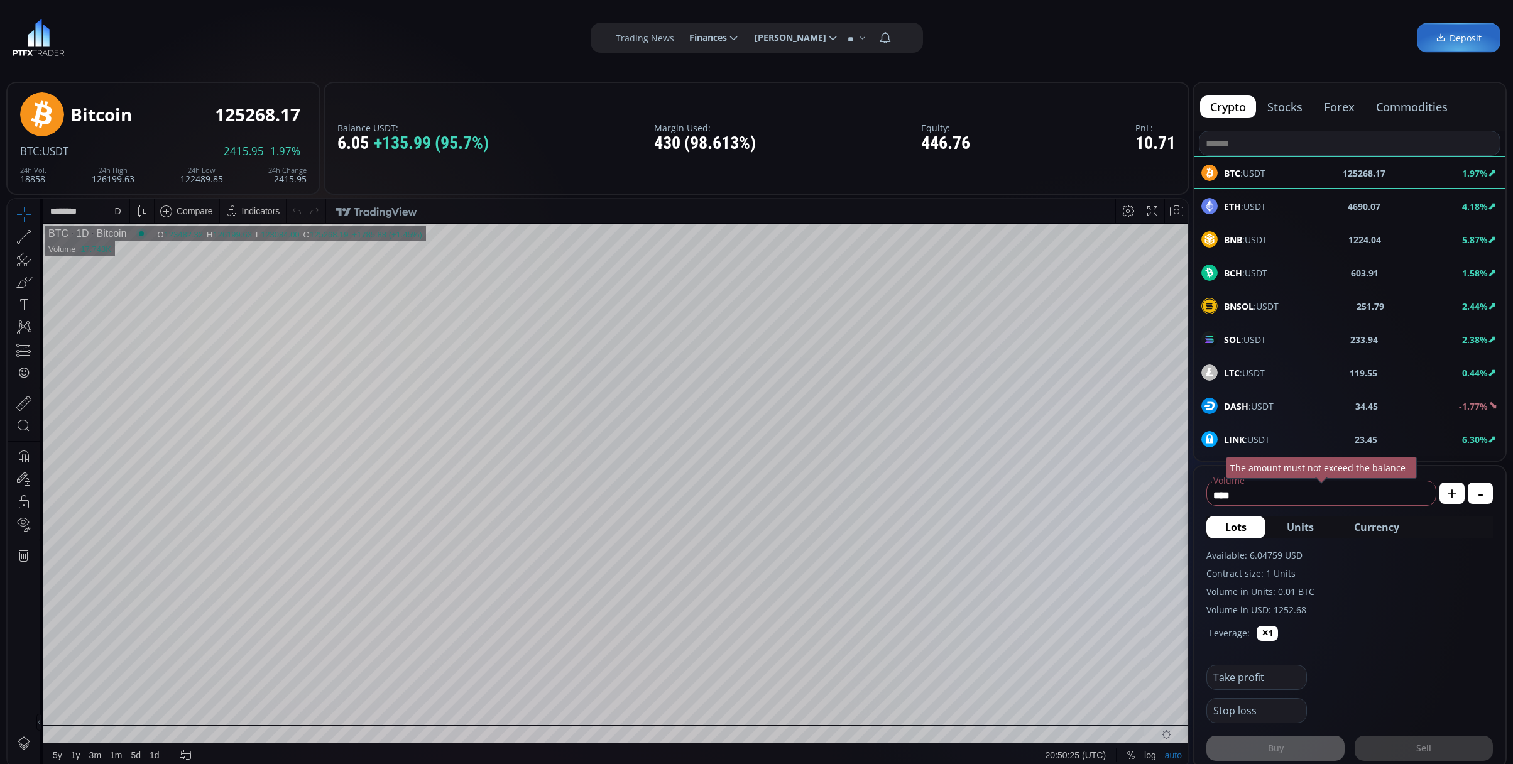
click at [1354, 363] on div "LTC :USDT 119.55 0.44%" at bounding box center [1350, 372] width 312 height 33
click at [1250, 435] on div "LINK :USDT" at bounding box center [1236, 439] width 68 height 16
click at [118, 214] on div "D" at bounding box center [117, 211] width 6 height 10
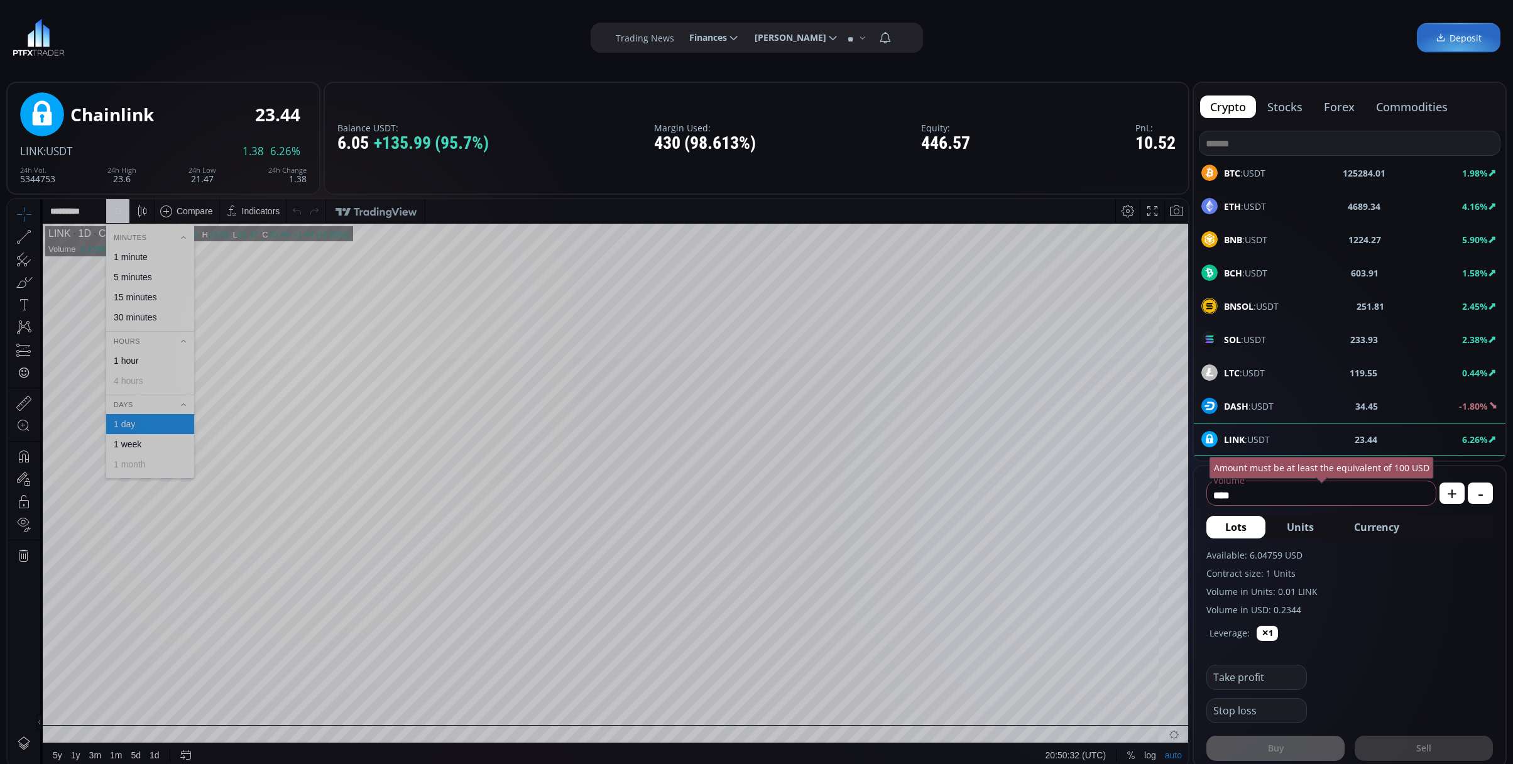
click at [120, 259] on div "1 minute" at bounding box center [131, 257] width 34 height 10
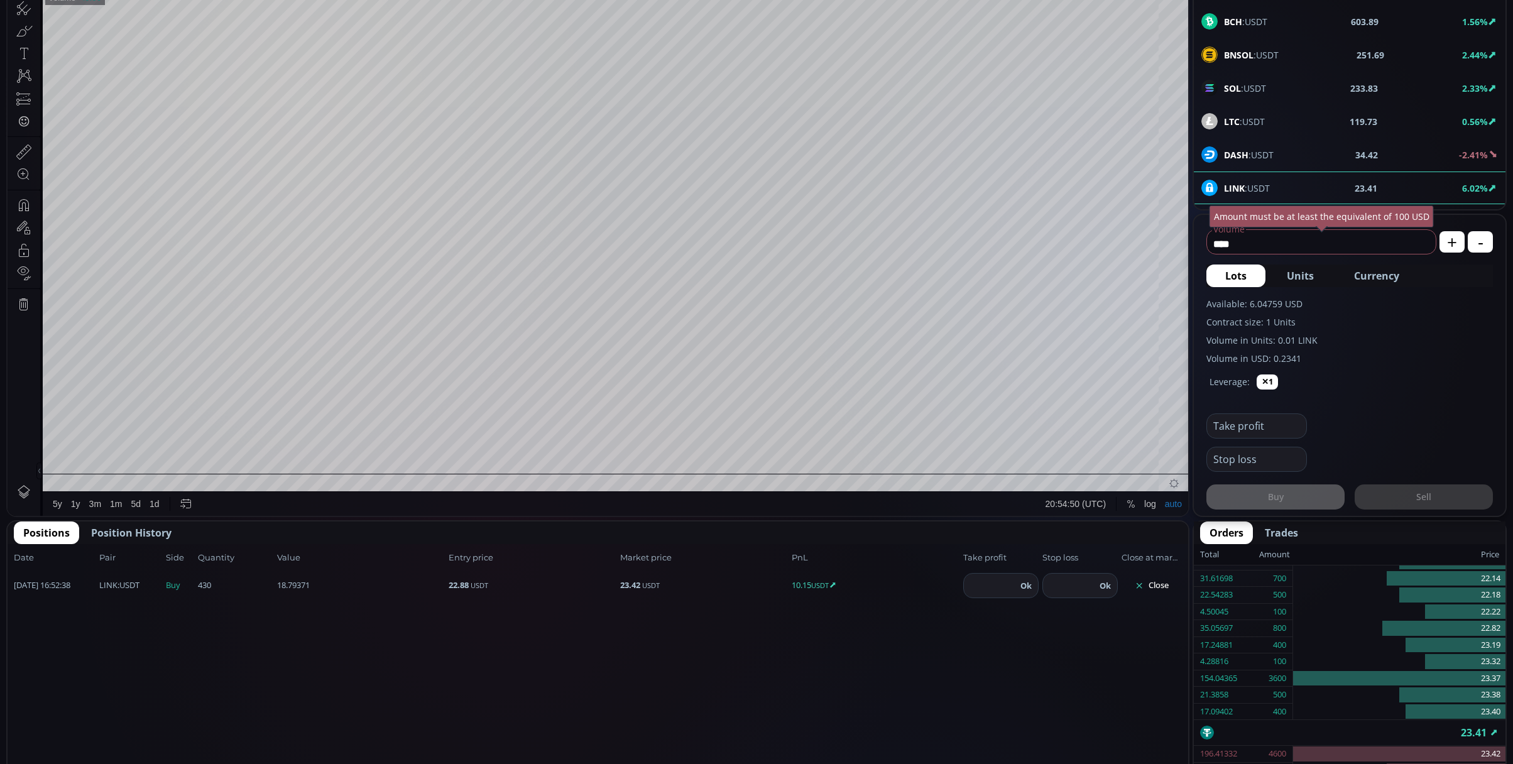
scroll to position [335, 0]
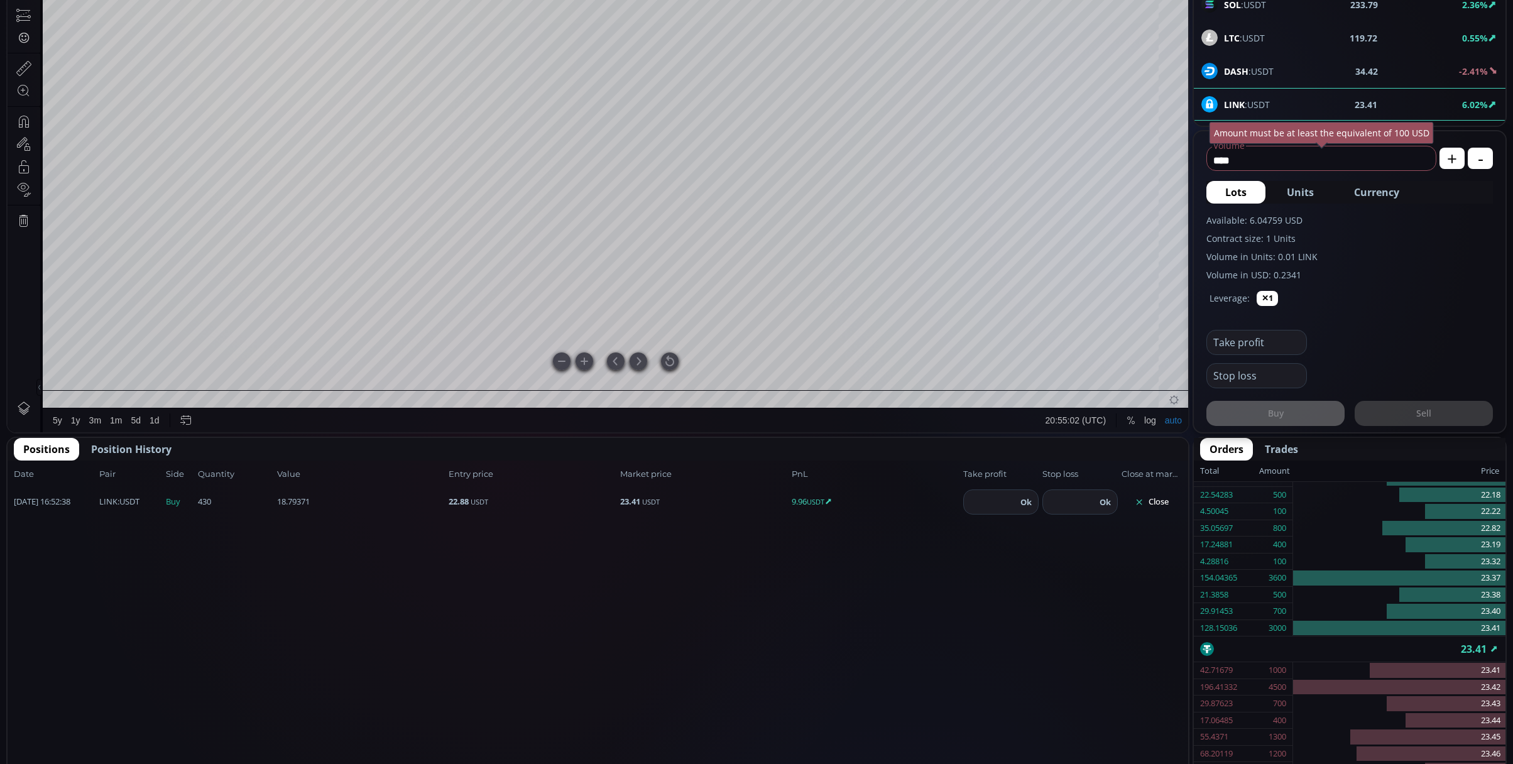
click at [665, 364] on div at bounding box center [670, 362] width 18 height 18
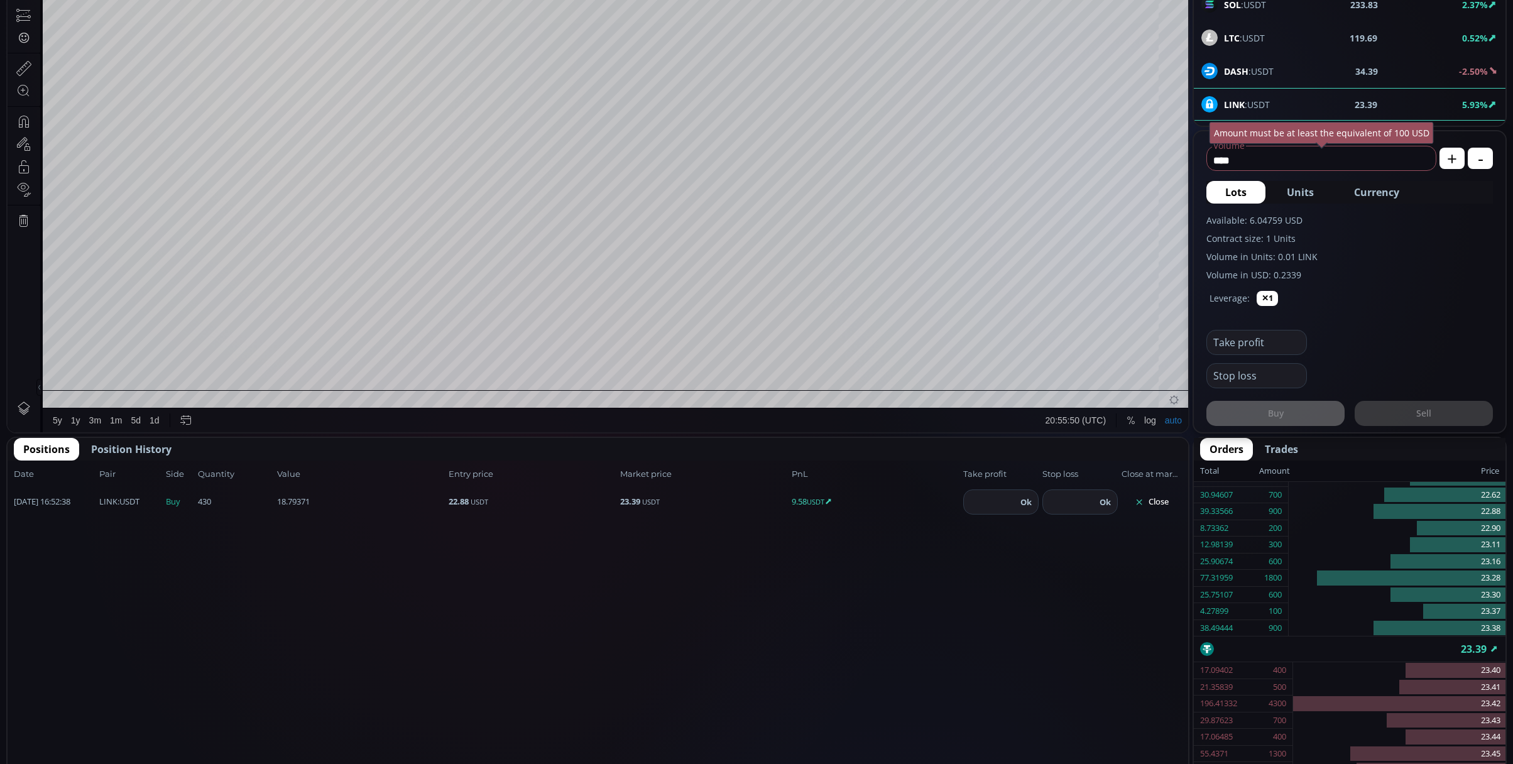
click at [1423, 259] on label "Volume in Units: 0.01 LINK" at bounding box center [1350, 256] width 287 height 13
click at [1162, 508] on button "Close" at bounding box center [1152, 502] width 60 height 20
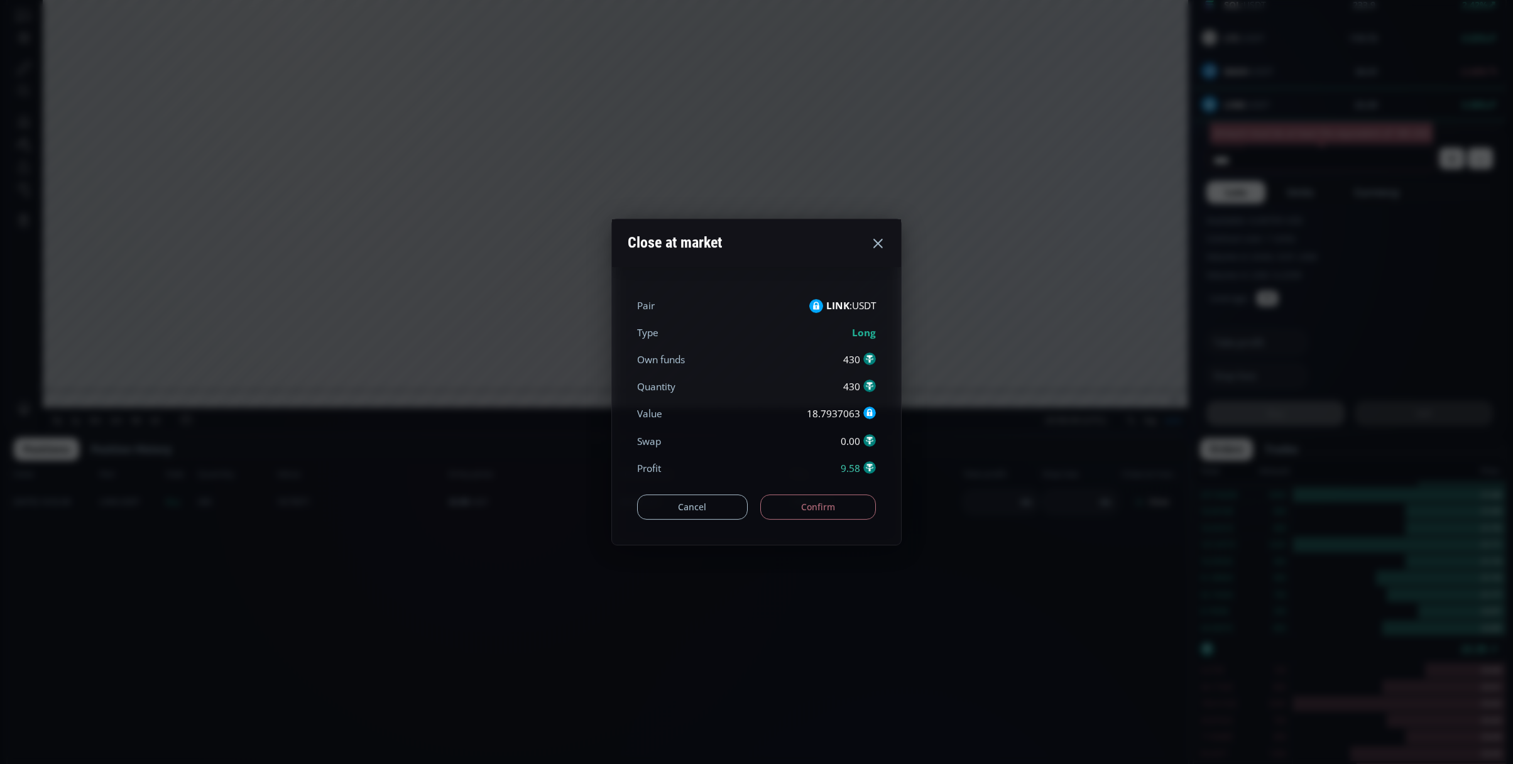
click at [803, 508] on button "Confirm" at bounding box center [818, 507] width 116 height 25
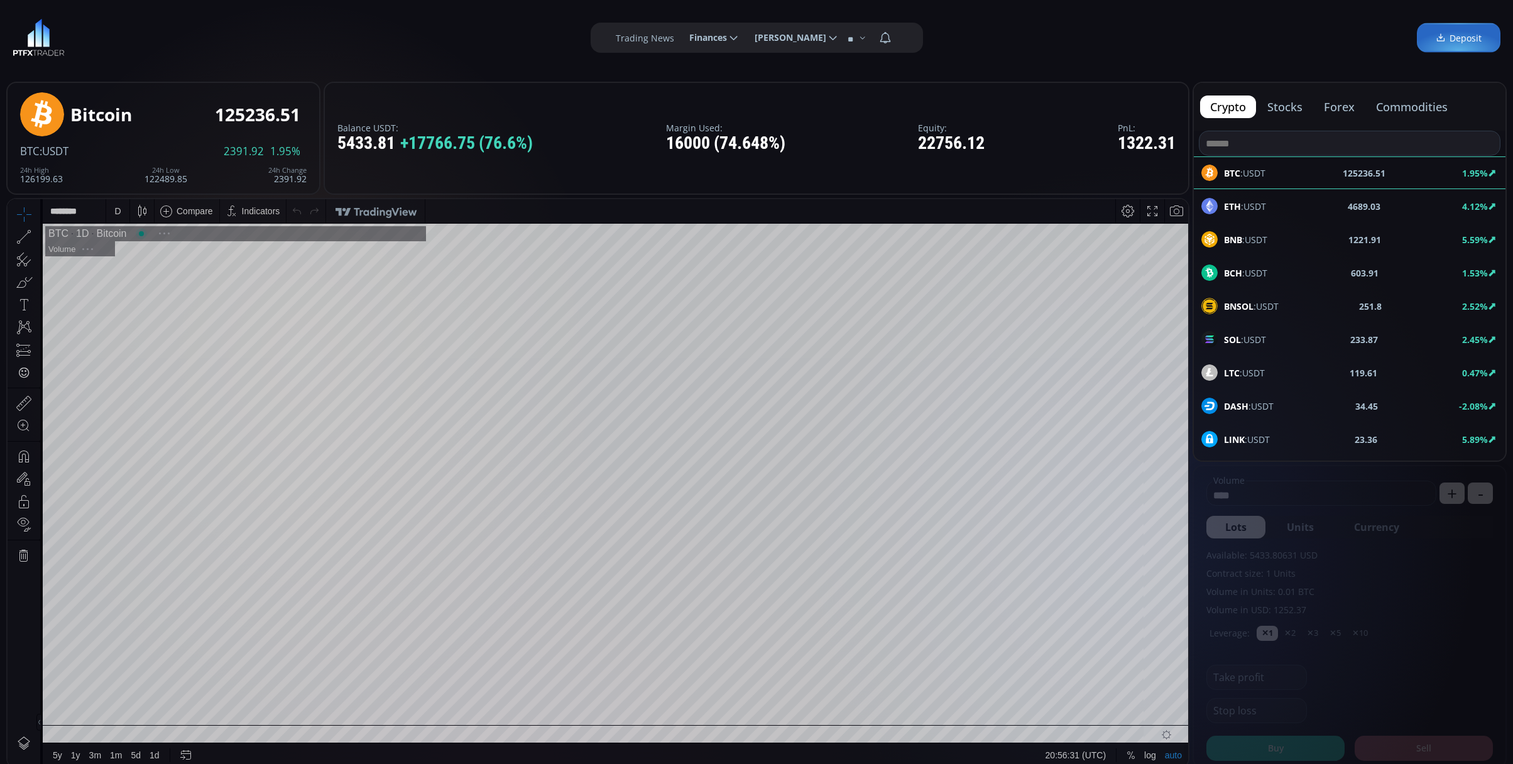
scroll to position [178, 0]
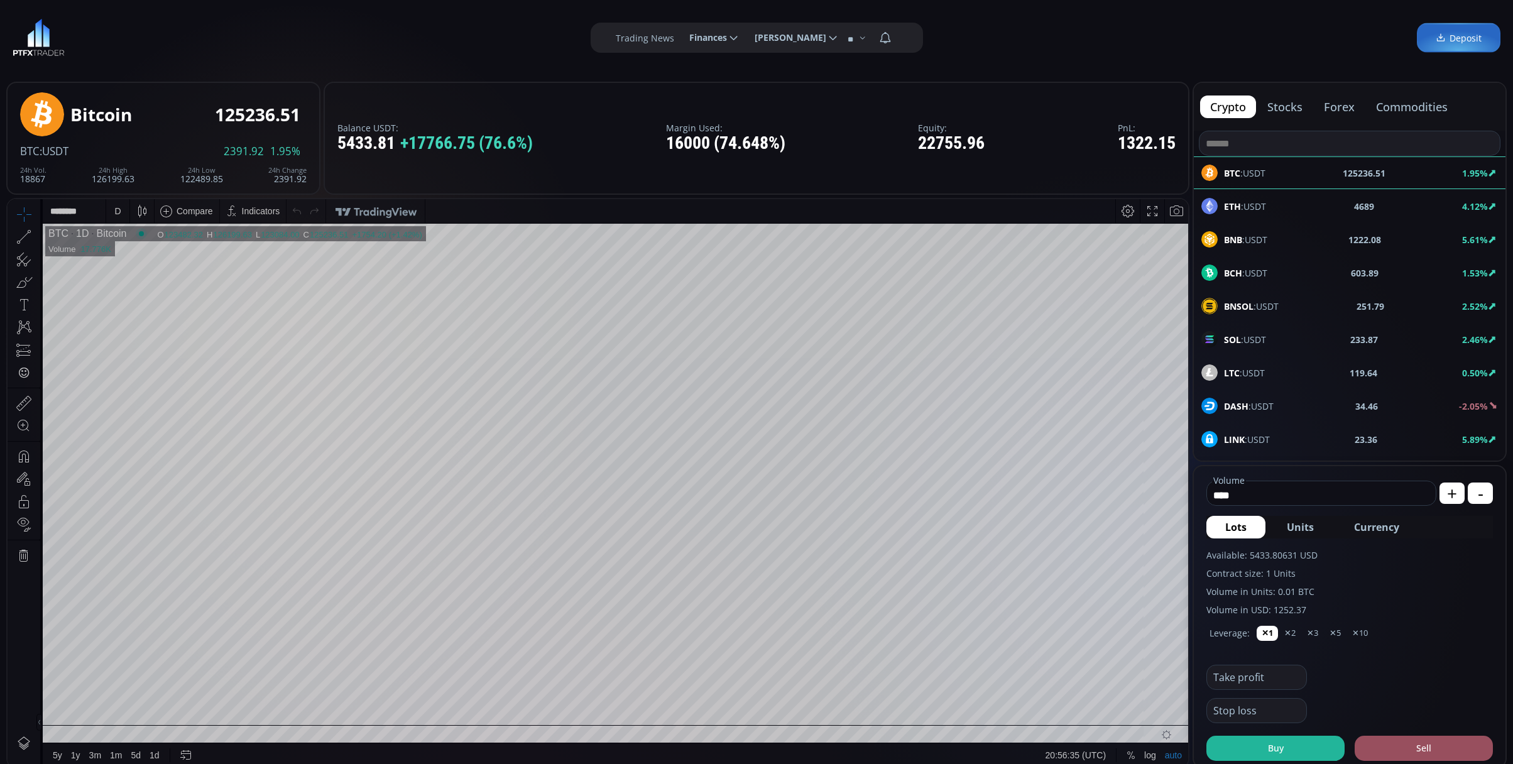
click at [1308, 431] on div "LINK :USDT 23.36 5.89%" at bounding box center [1350, 439] width 312 height 33
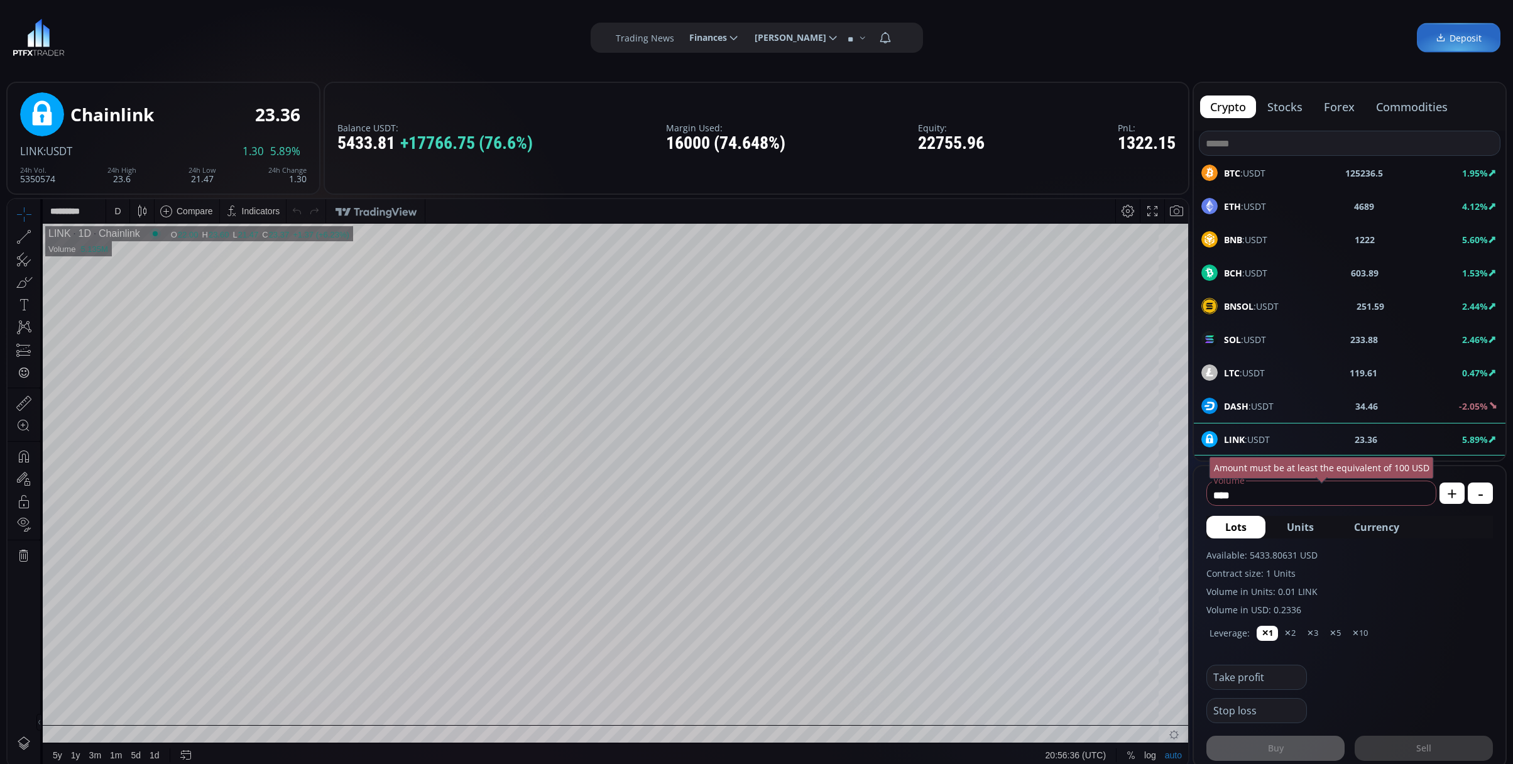
click at [112, 211] on div "D" at bounding box center [117, 211] width 11 height 24
click at [178, 261] on div "1 minute" at bounding box center [149, 257] width 77 height 10
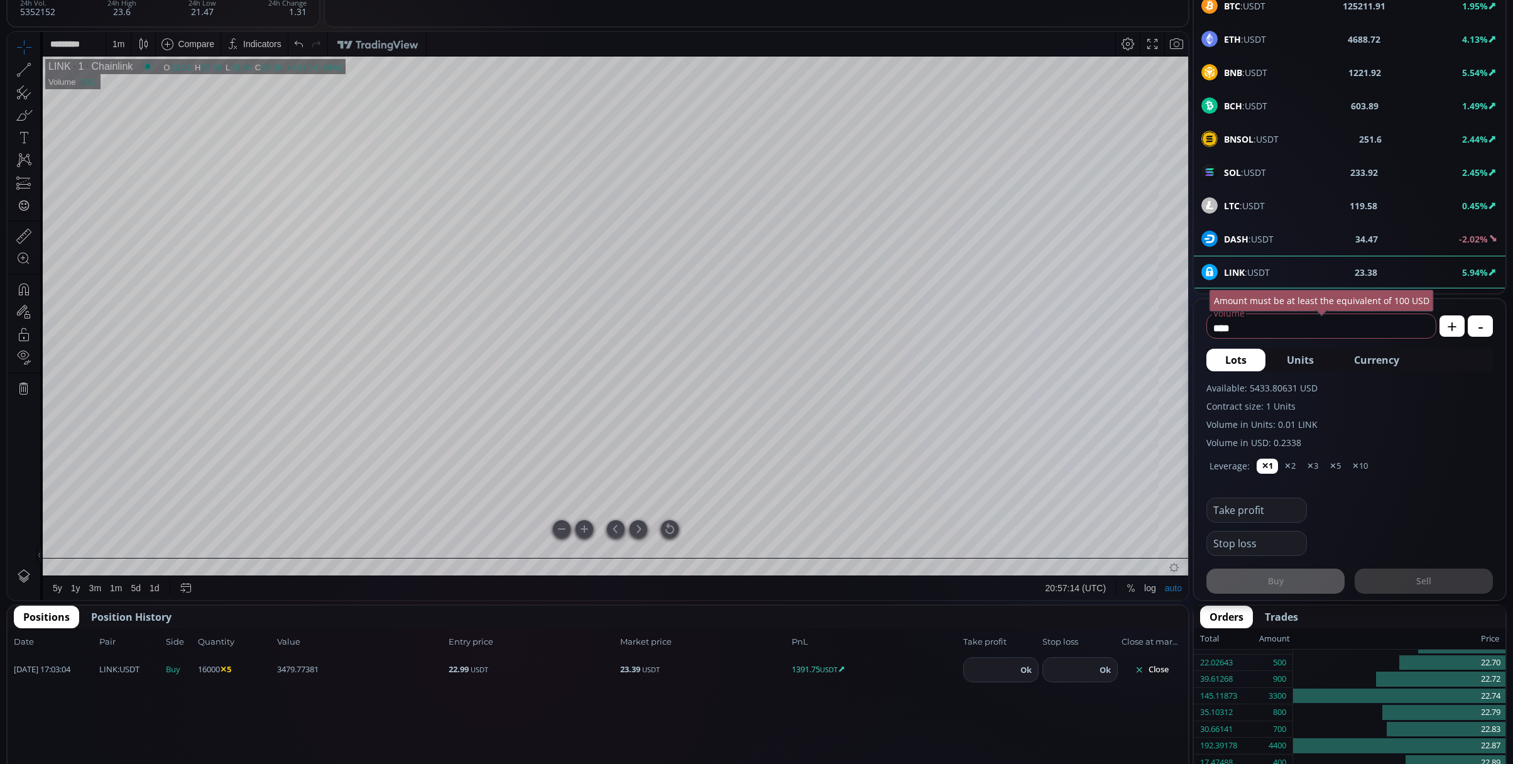
click at [671, 525] on div at bounding box center [670, 529] width 18 height 18
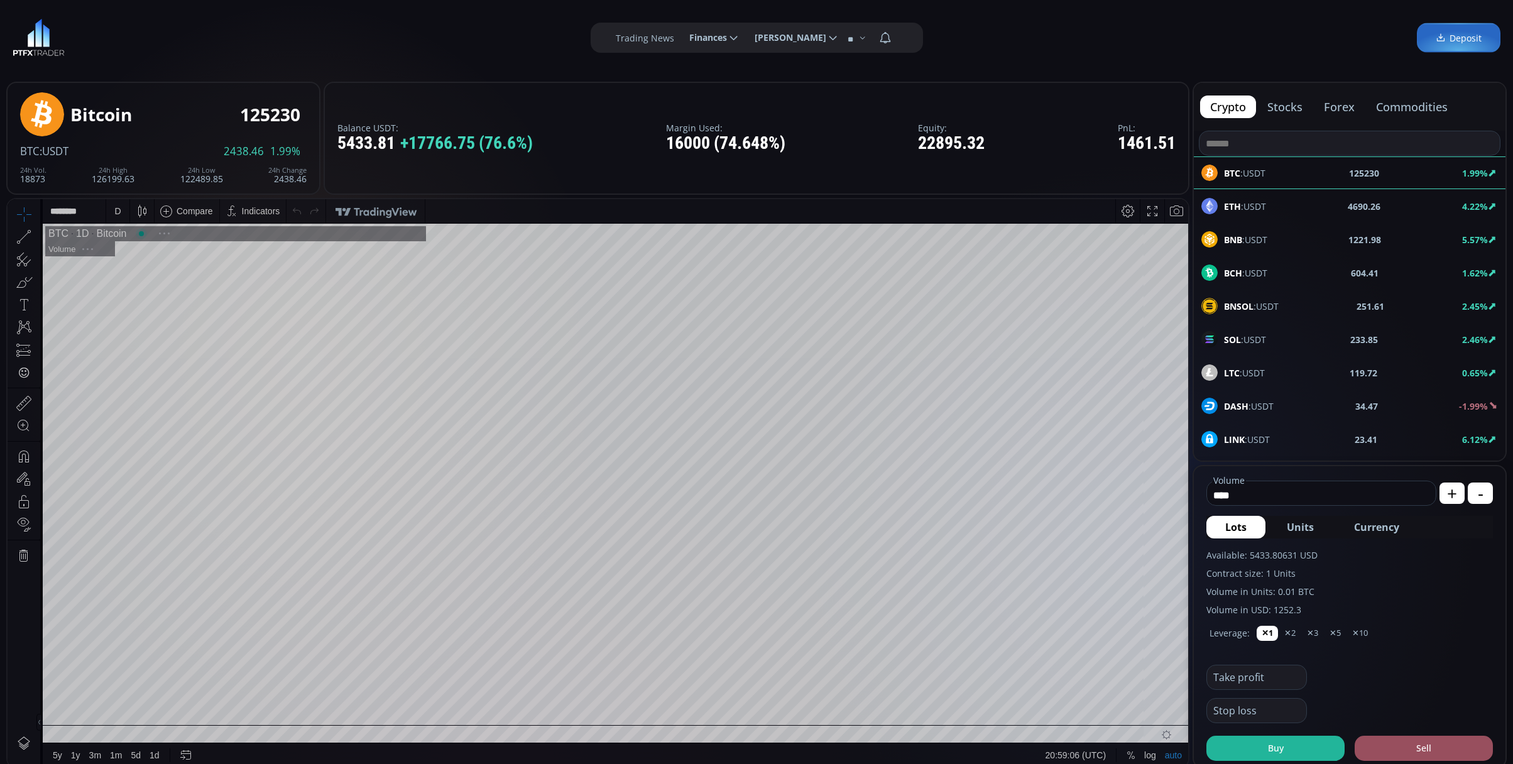
click at [1273, 437] on div "LINK :USDT 23.41 6.12%" at bounding box center [1350, 439] width 297 height 16
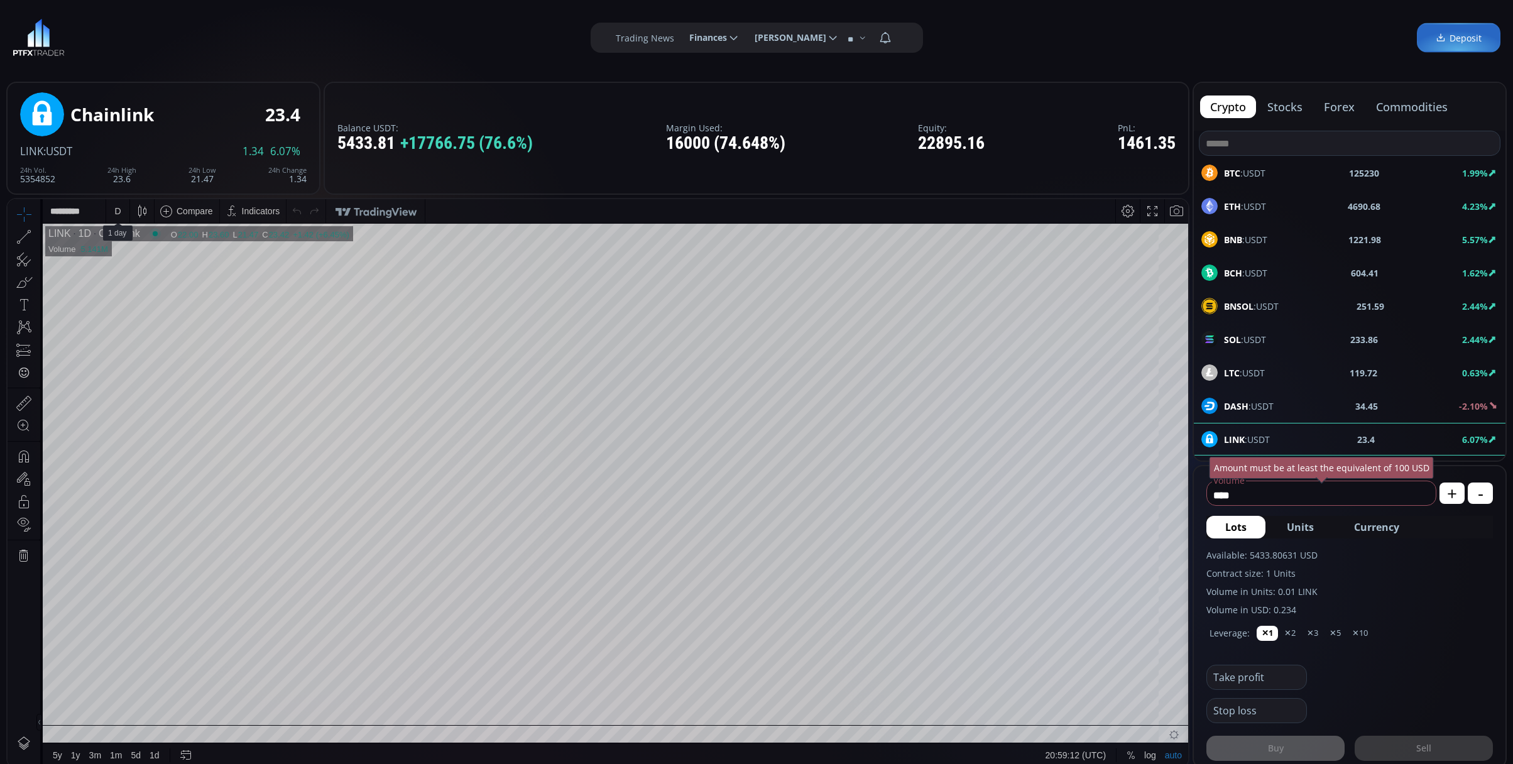
click at [118, 213] on div "D" at bounding box center [117, 211] width 6 height 10
click at [122, 250] on div "1 minute" at bounding box center [150, 257] width 88 height 20
